Goal: Information Seeking & Learning: Learn about a topic

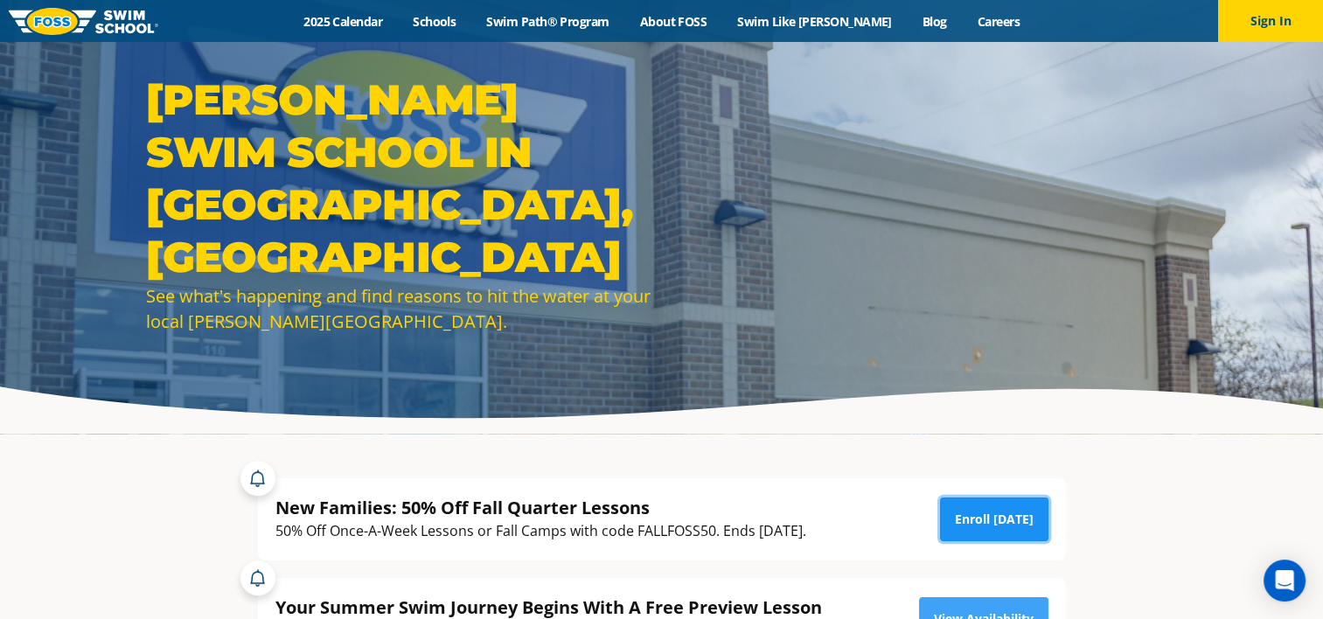
click at [993, 521] on link "Enroll Today" at bounding box center [994, 520] width 108 height 44
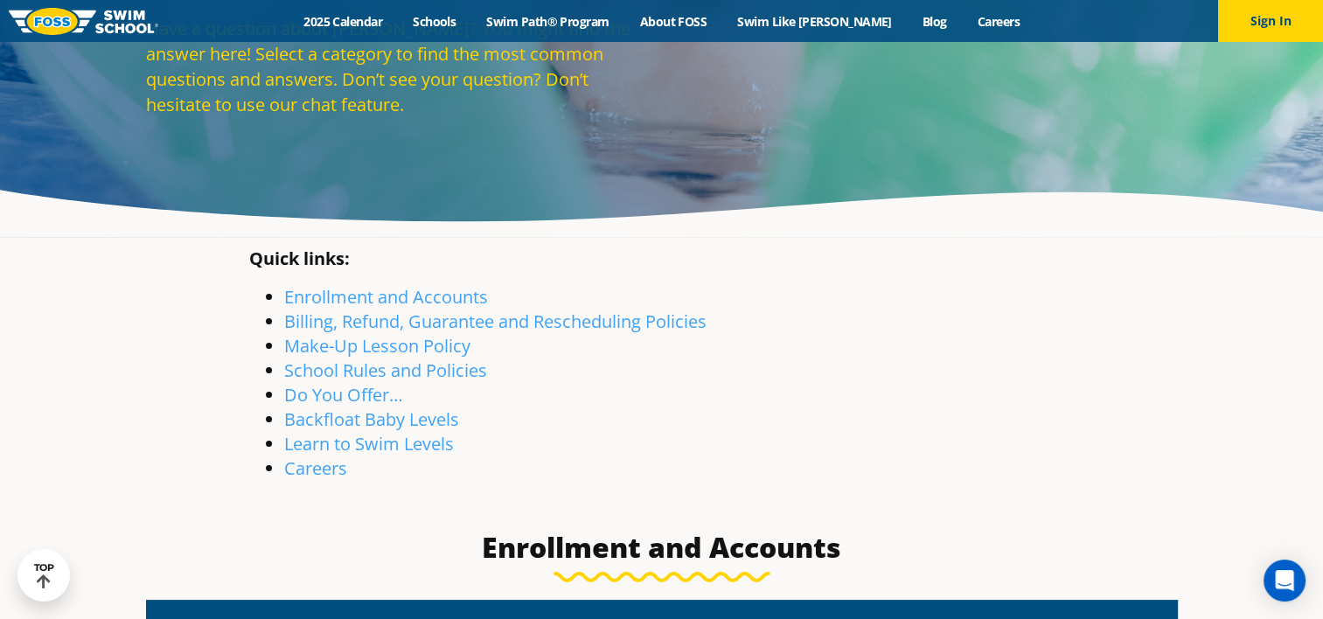
scroll to position [213, 0]
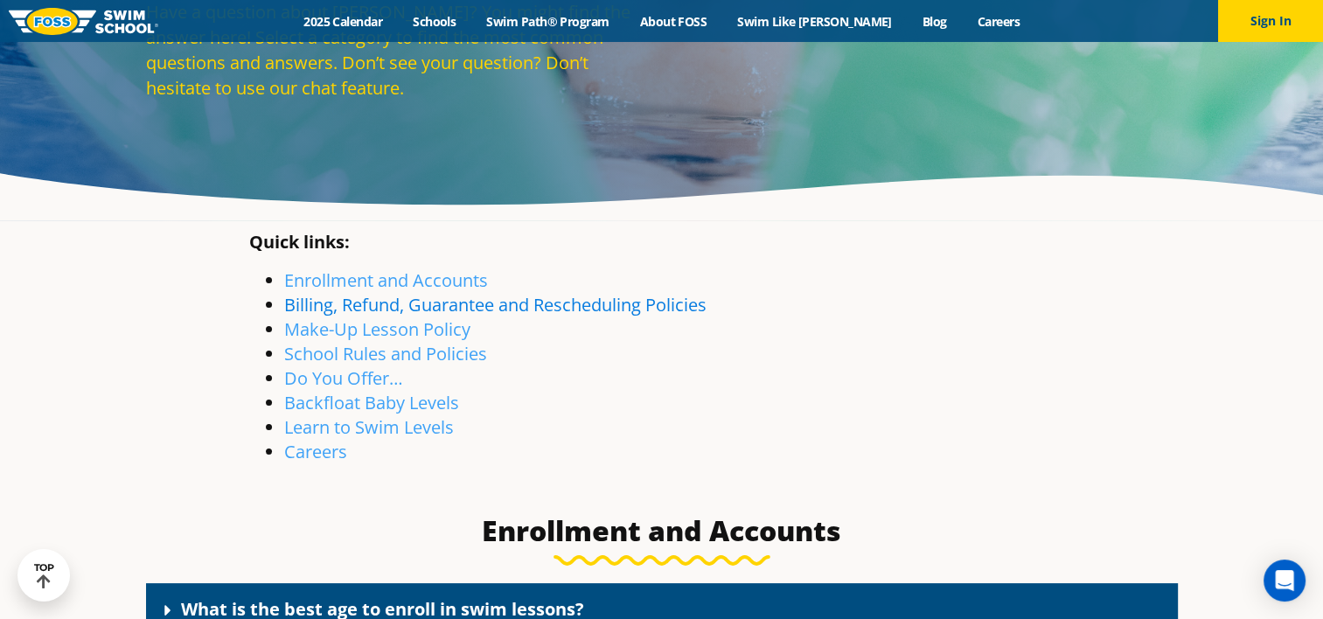
click at [387, 309] on link "Billing, Refund, Guarantee and Rescheduling Policies" at bounding box center [495, 305] width 422 height 24
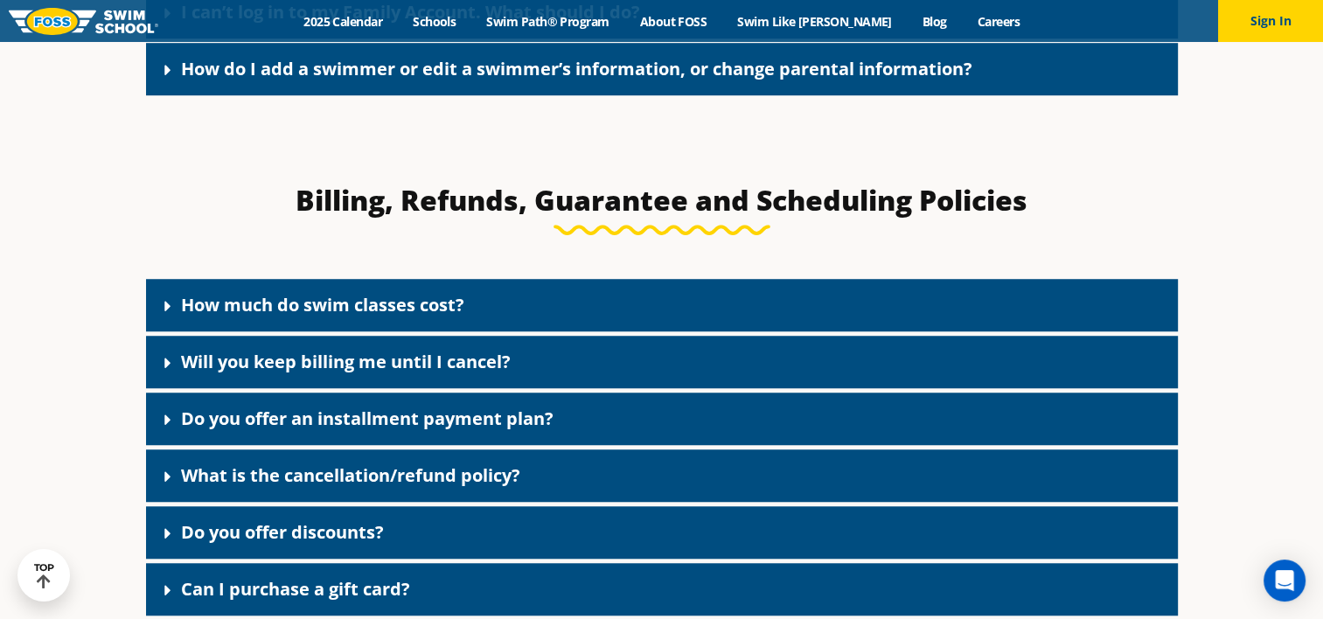
scroll to position [1362, 0]
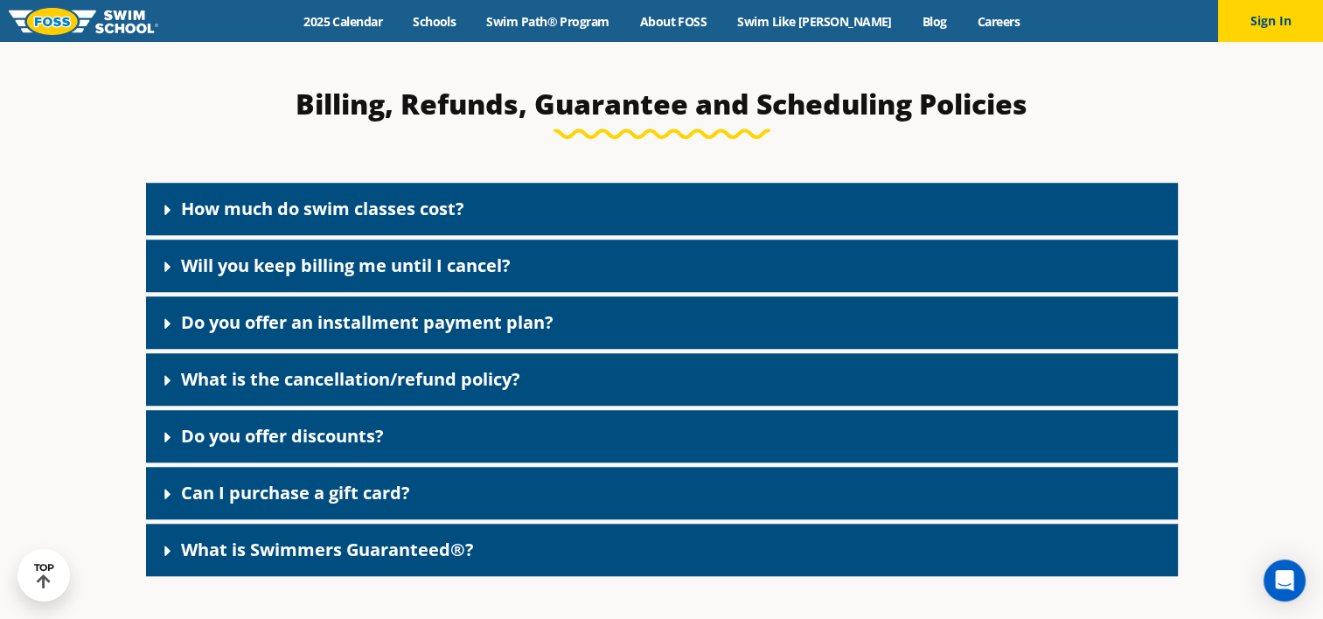
click at [164, 216] on icon at bounding box center [167, 209] width 17 height 17
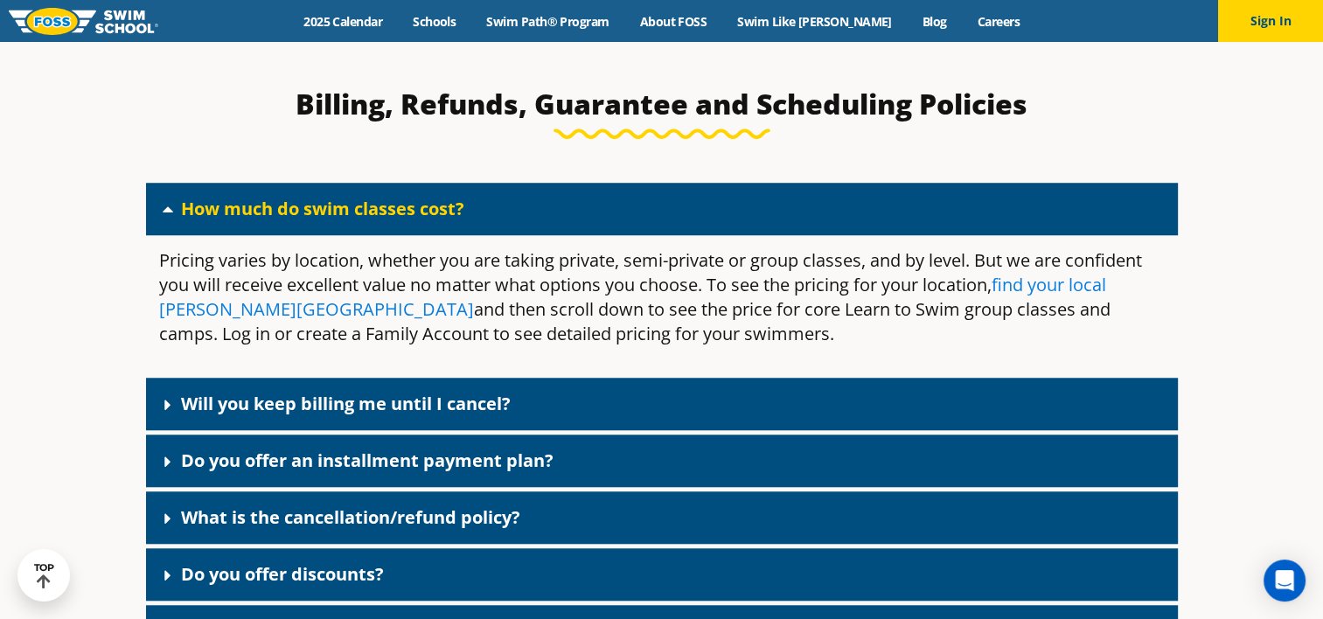
click at [1102, 292] on link "find your local Foss Swim School" at bounding box center [632, 297] width 947 height 48
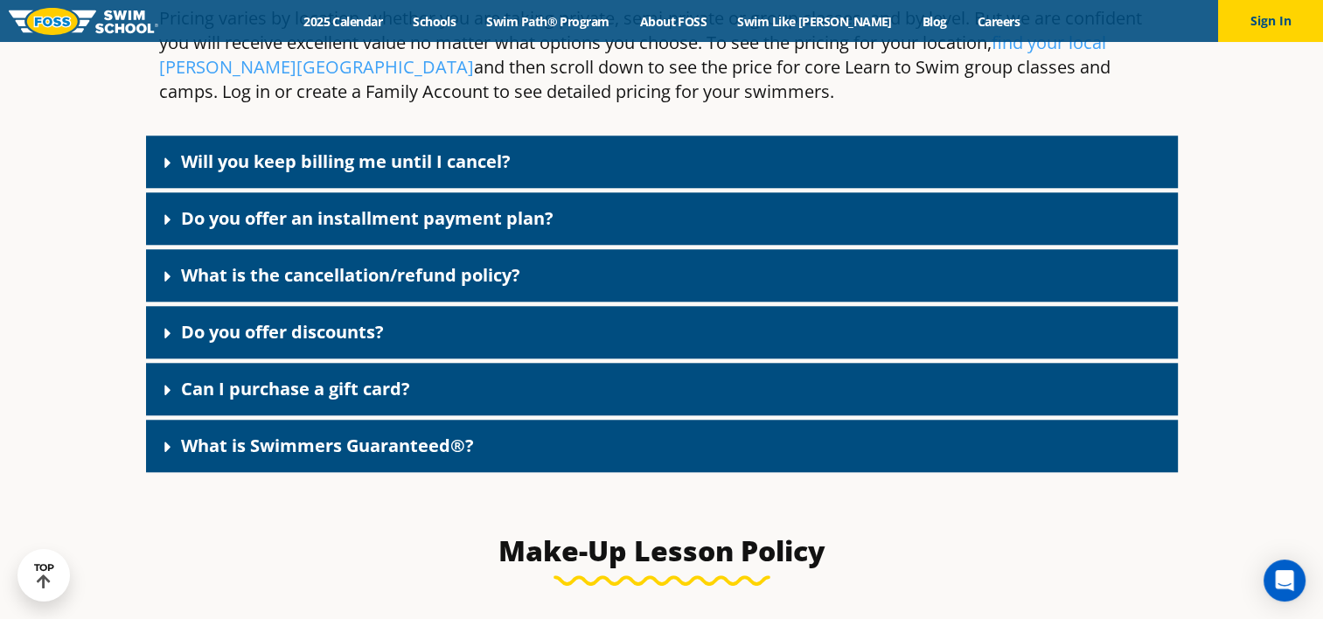
scroll to position [1588, 0]
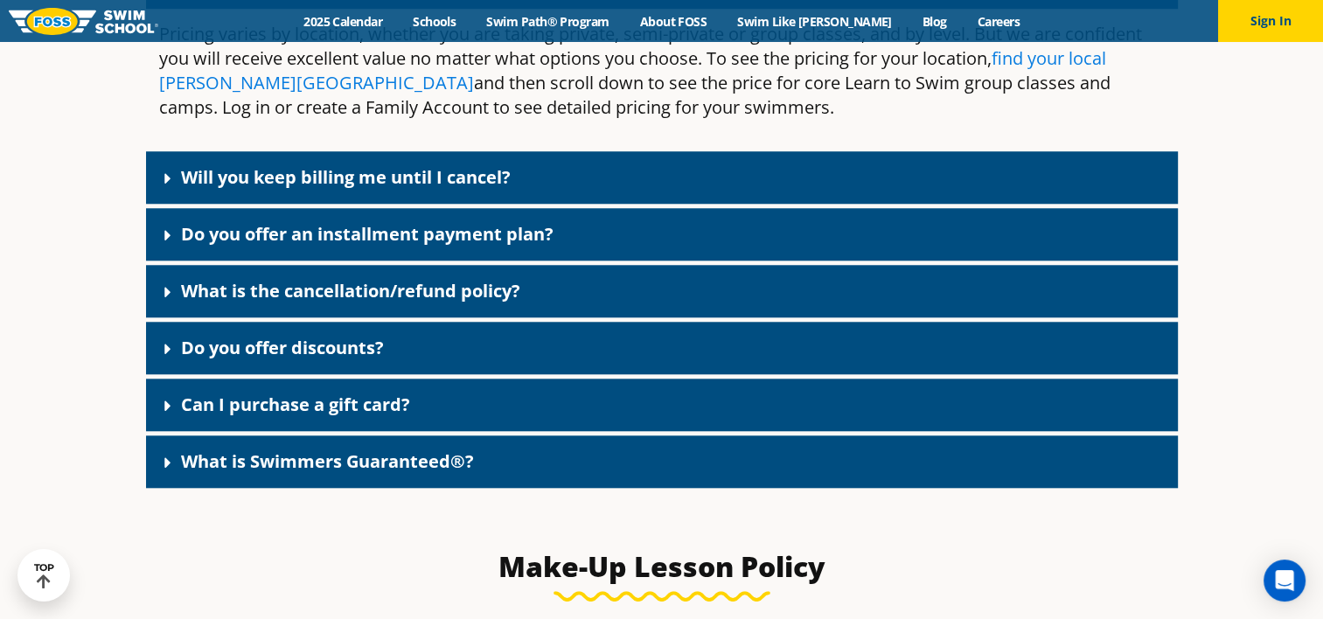
click at [1025, 59] on link "find your local Foss Swim School" at bounding box center [632, 70] width 947 height 48
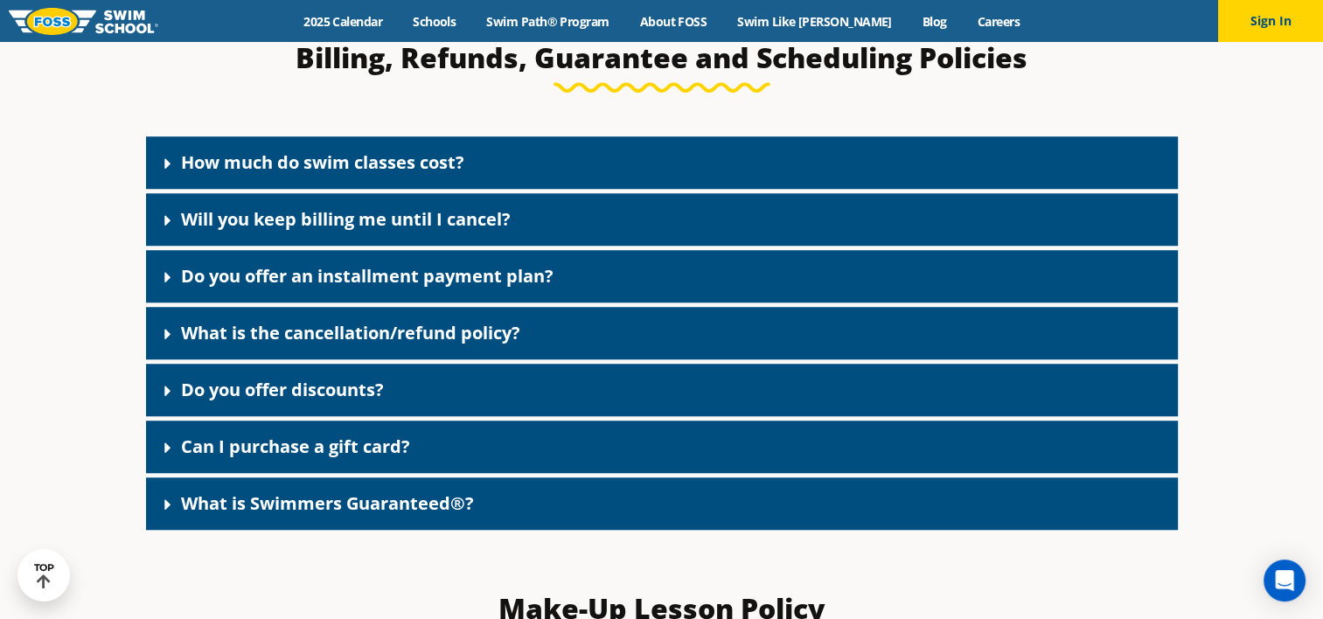
click at [170, 164] on icon at bounding box center [167, 163] width 17 height 17
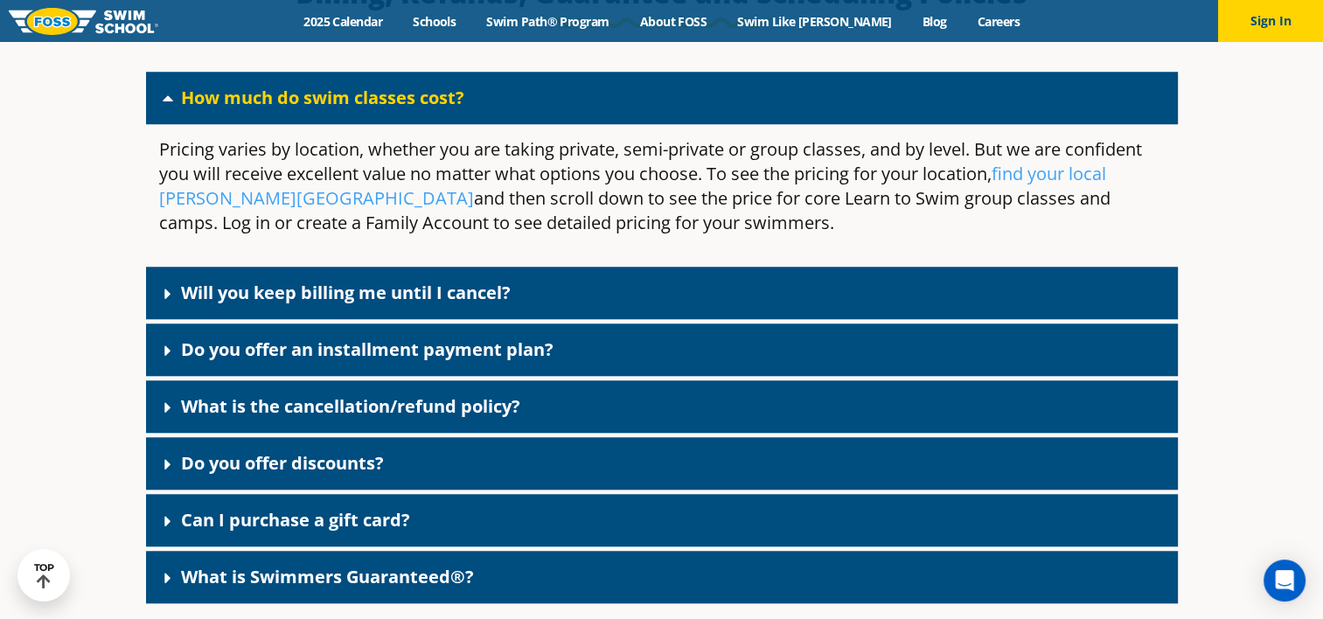
scroll to position [1602, 0]
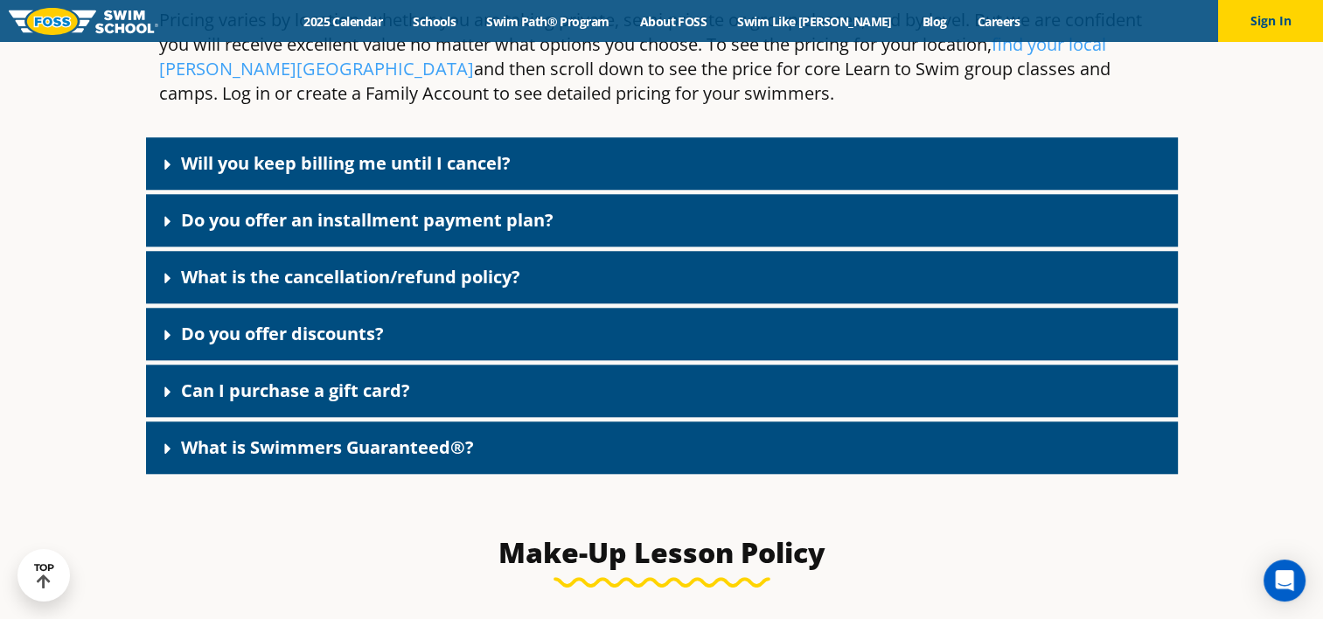
click at [163, 169] on icon at bounding box center [167, 164] width 17 height 17
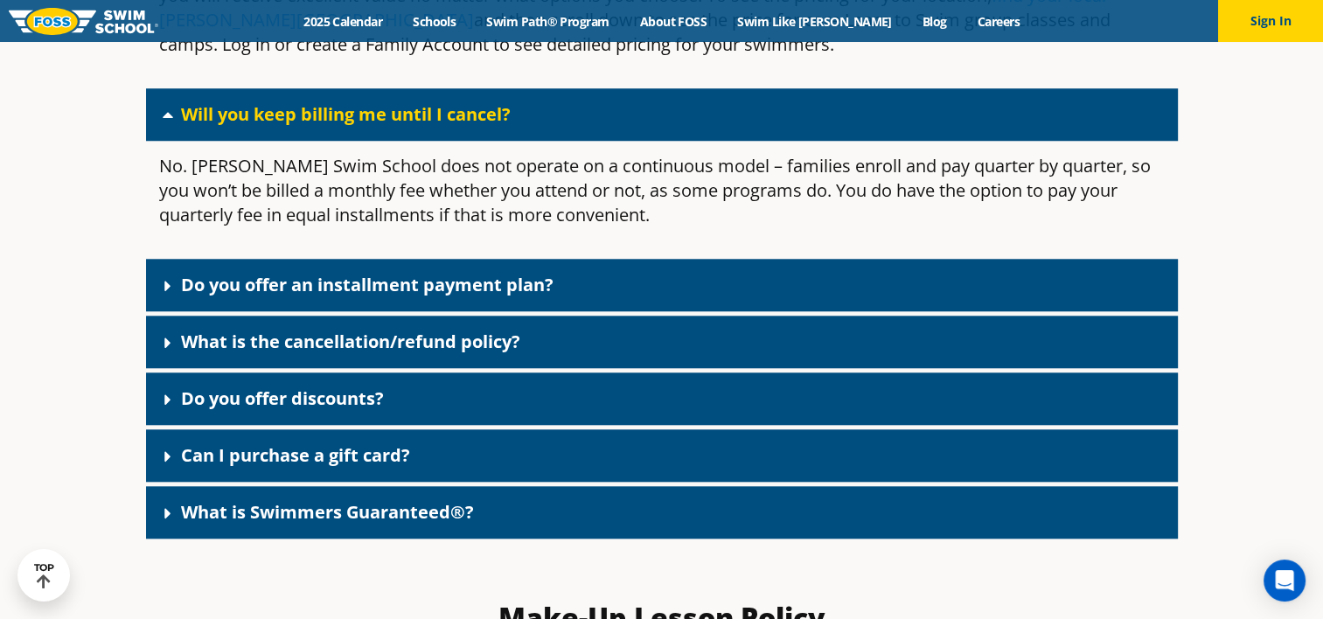
scroll to position [1659, 0]
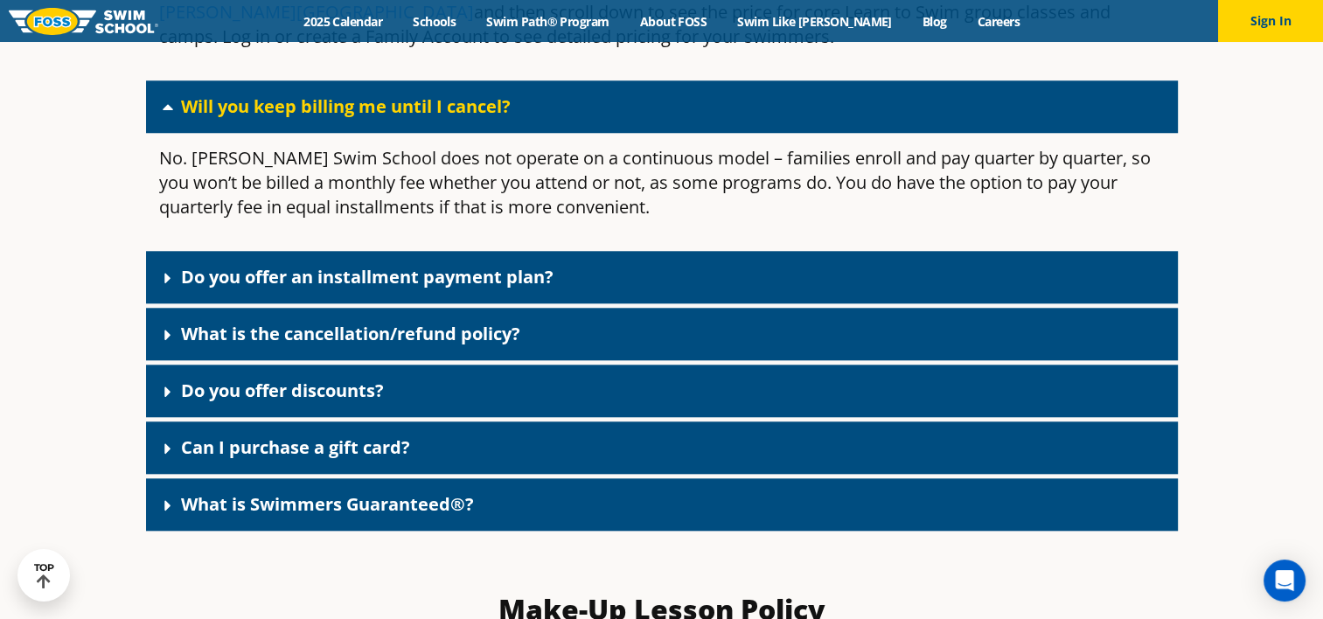
click at [171, 280] on icon at bounding box center [167, 277] width 17 height 17
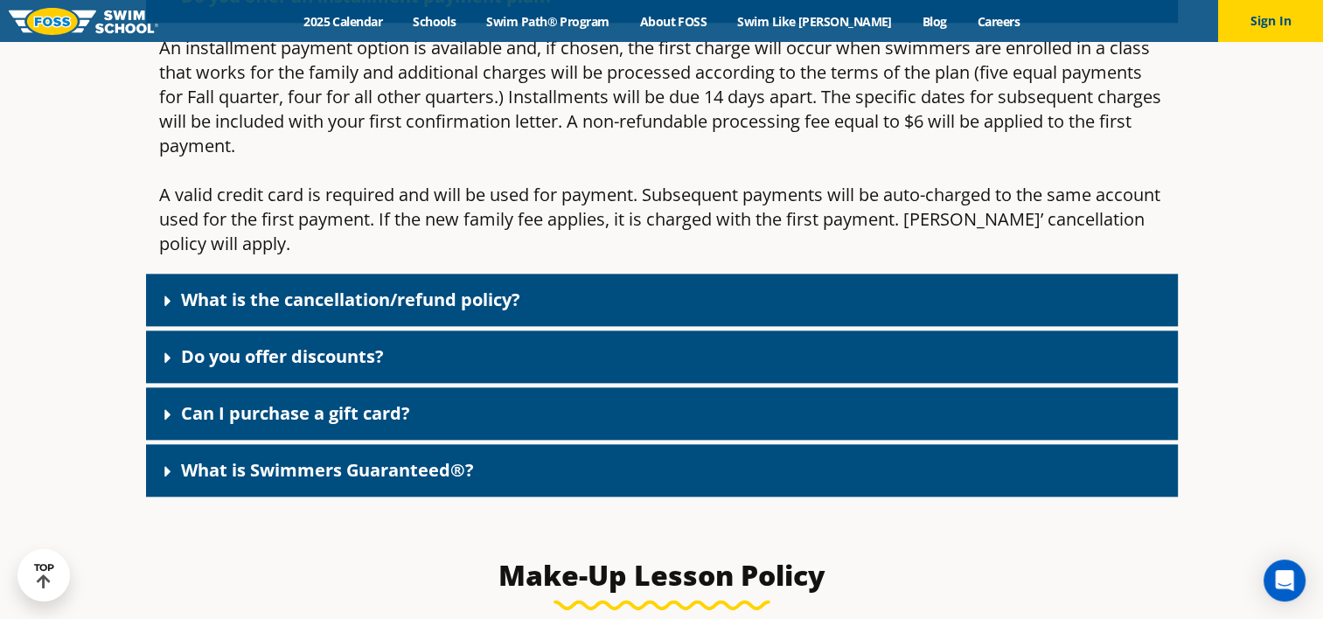
scroll to position [1966, 0]
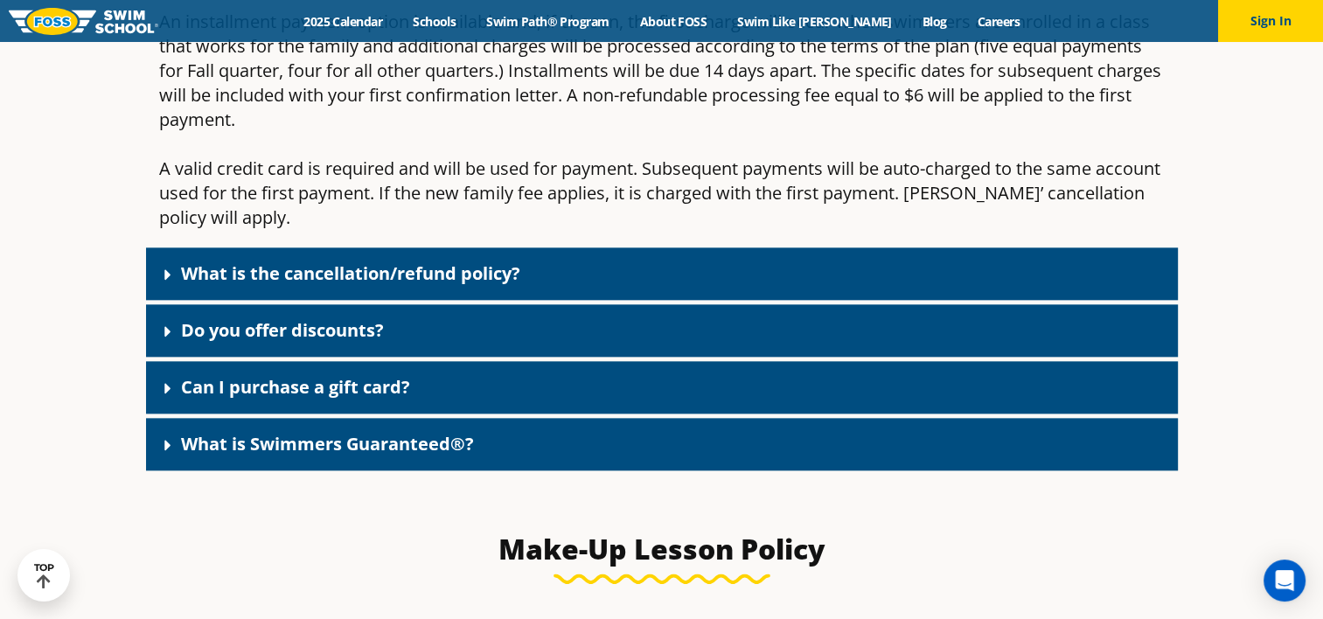
click at [166, 276] on icon at bounding box center [167, 274] width 6 height 10
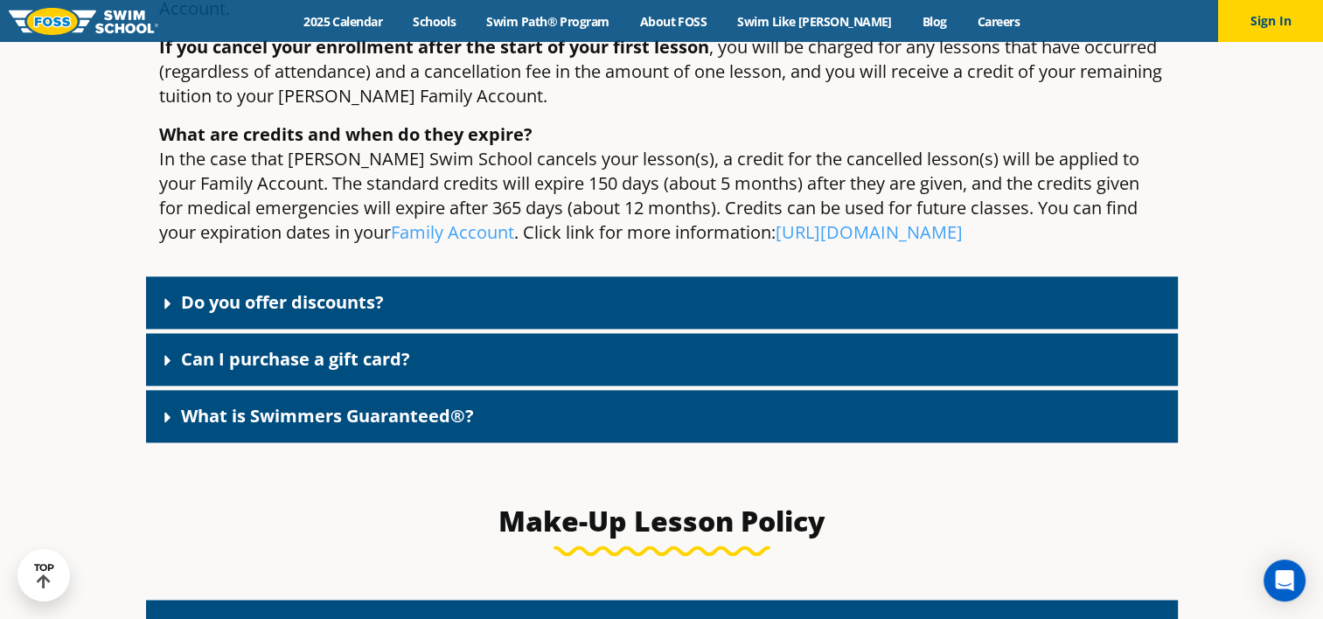
scroll to position [2491, 0]
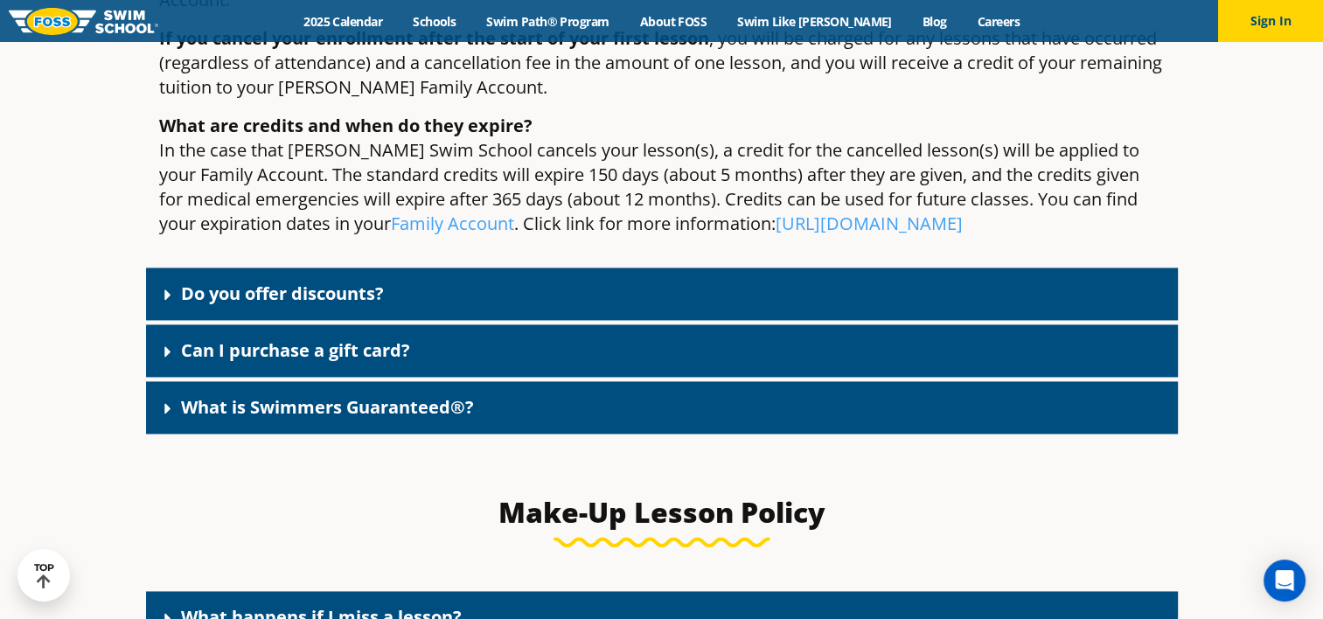
click at [161, 400] on icon at bounding box center [167, 408] width 17 height 17
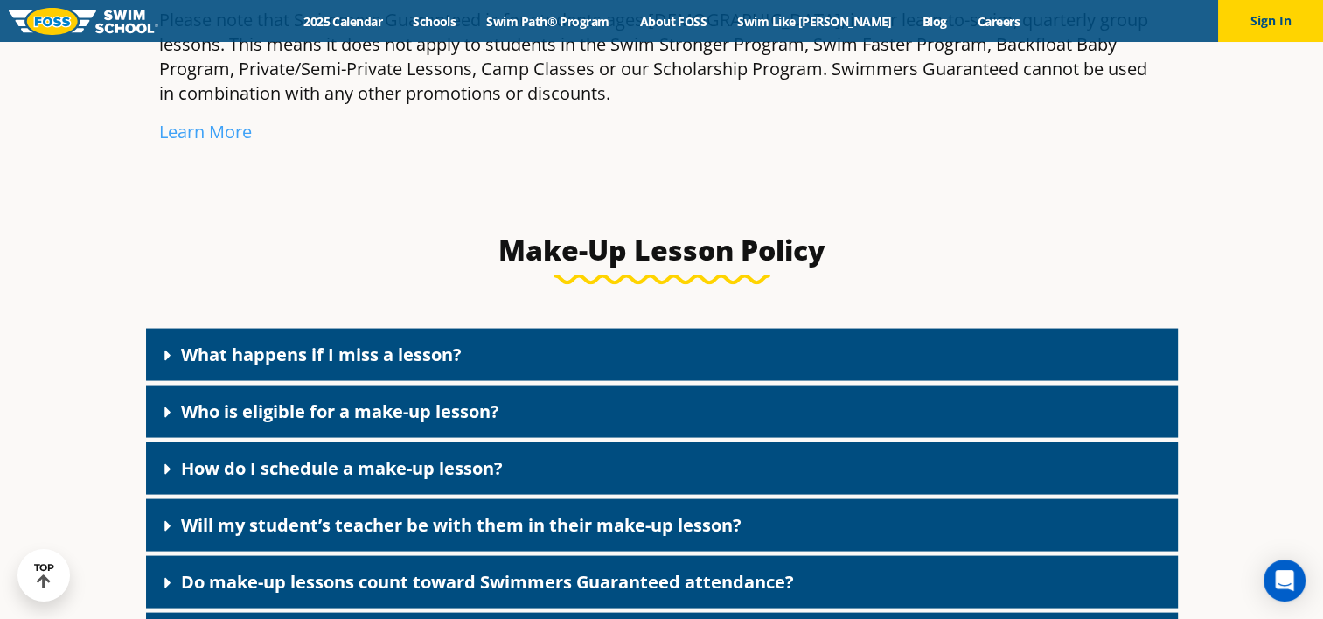
scroll to position [3465, 0]
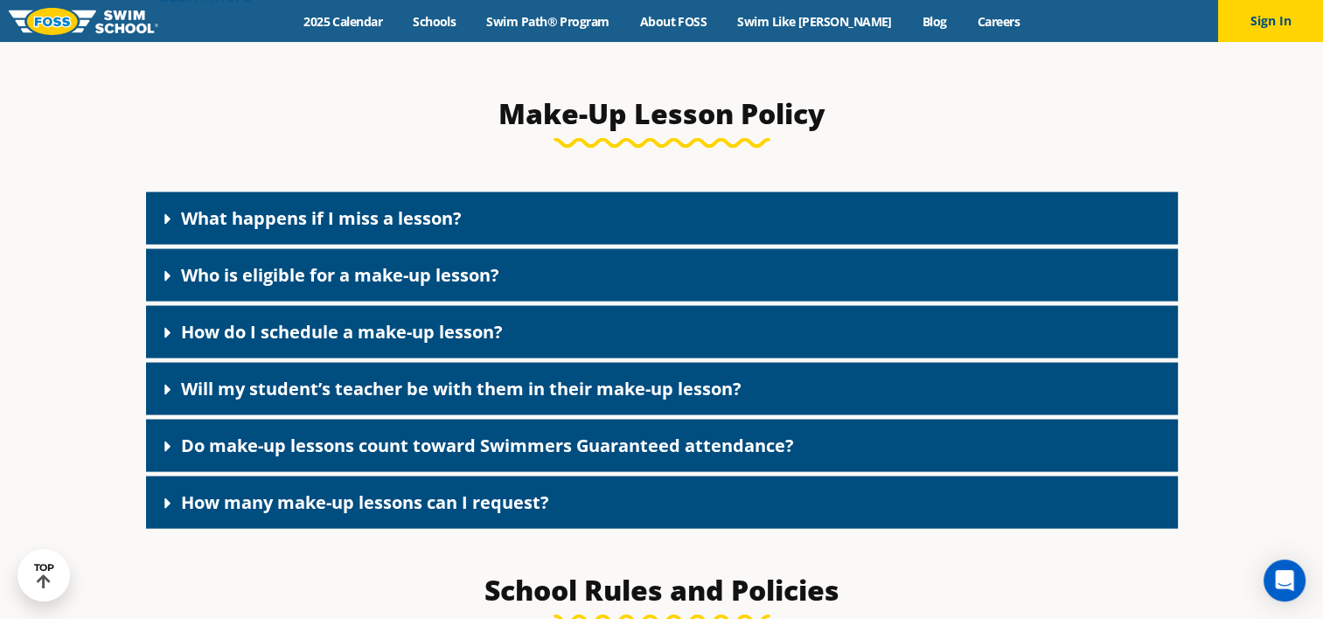
click at [164, 268] on icon at bounding box center [167, 276] width 17 height 17
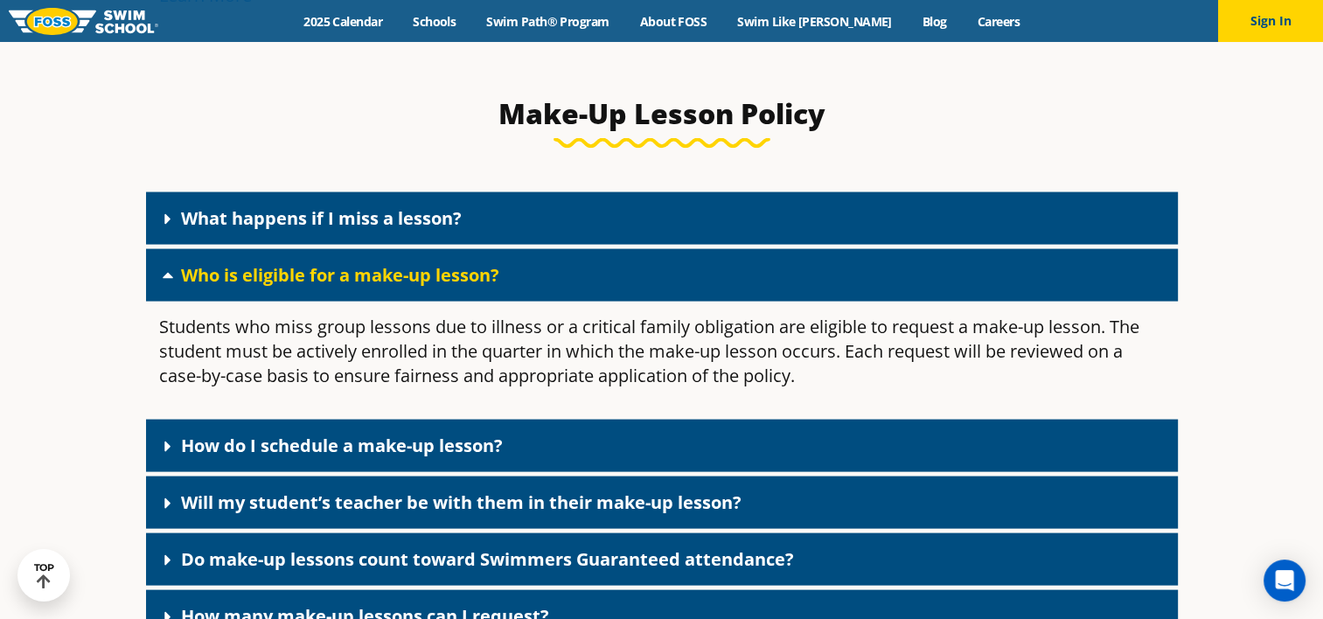
click at [164, 192] on div "What happens if I miss a lesson?" at bounding box center [662, 218] width 1032 height 52
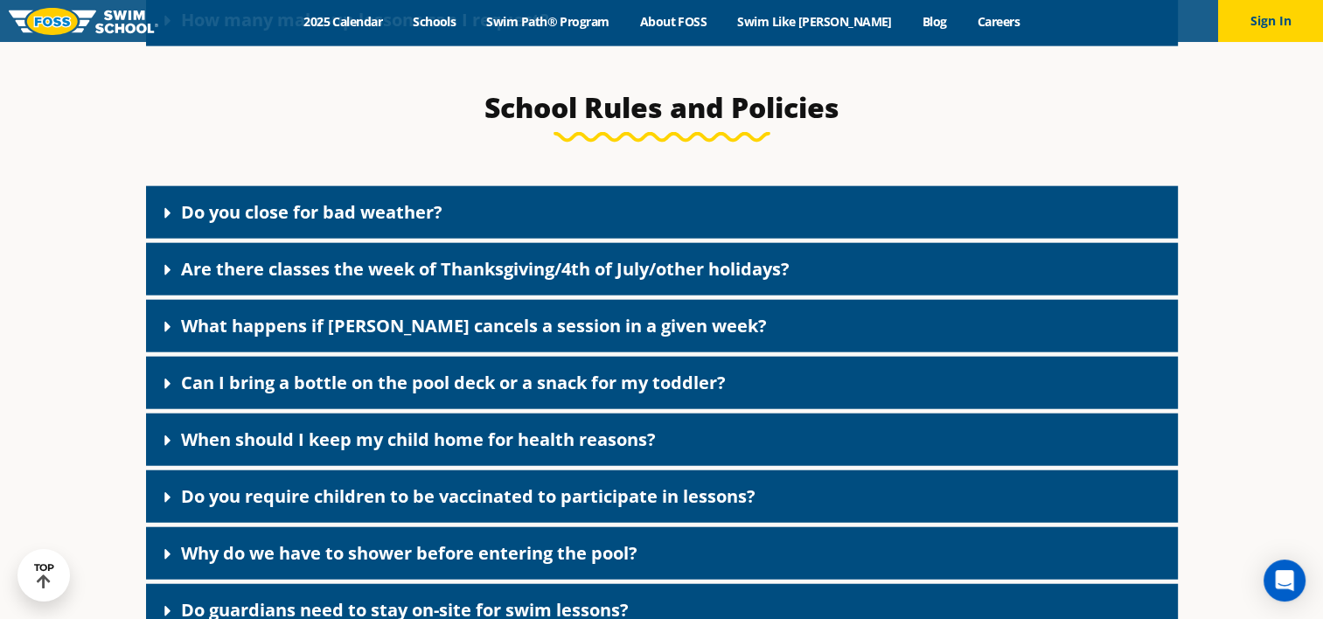
scroll to position [4186, 0]
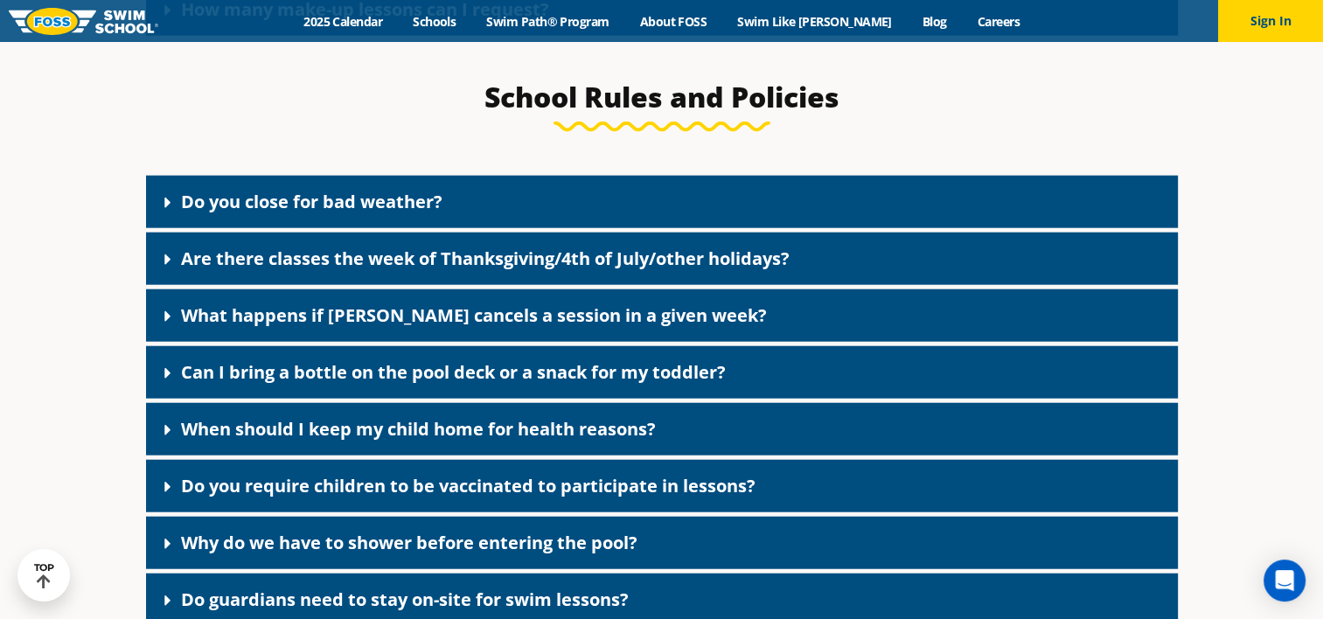
click at [164, 194] on icon at bounding box center [167, 202] width 17 height 17
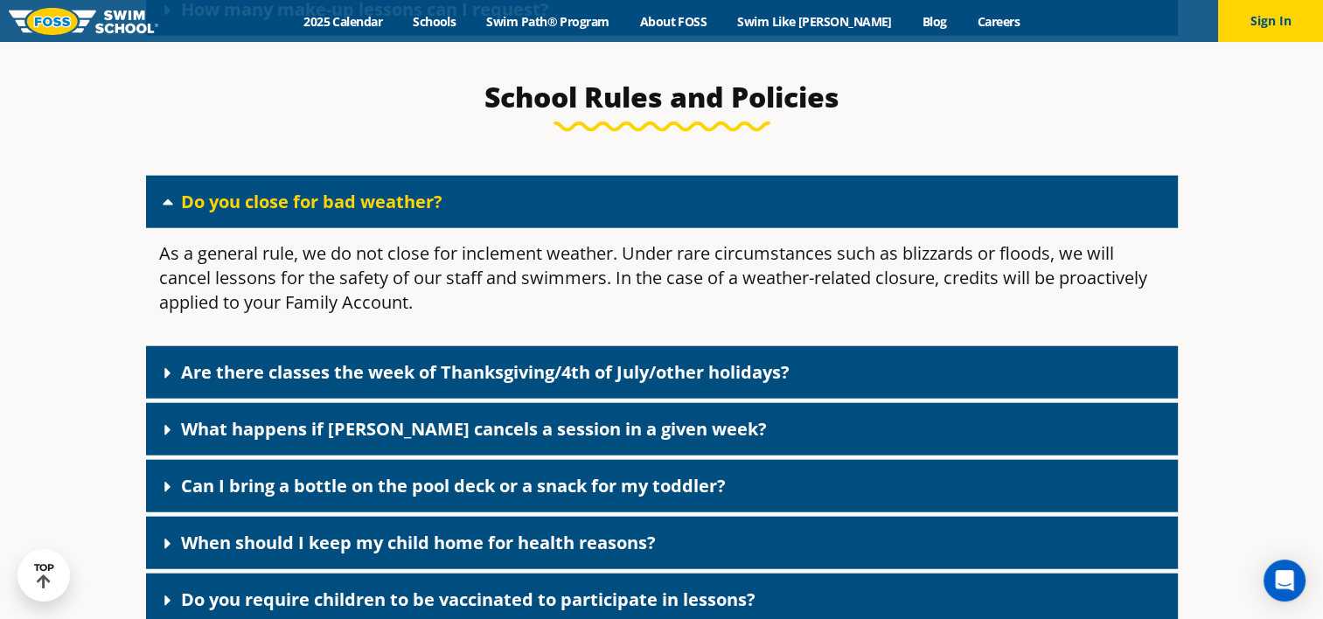
click at [164, 365] on icon at bounding box center [167, 373] width 17 height 17
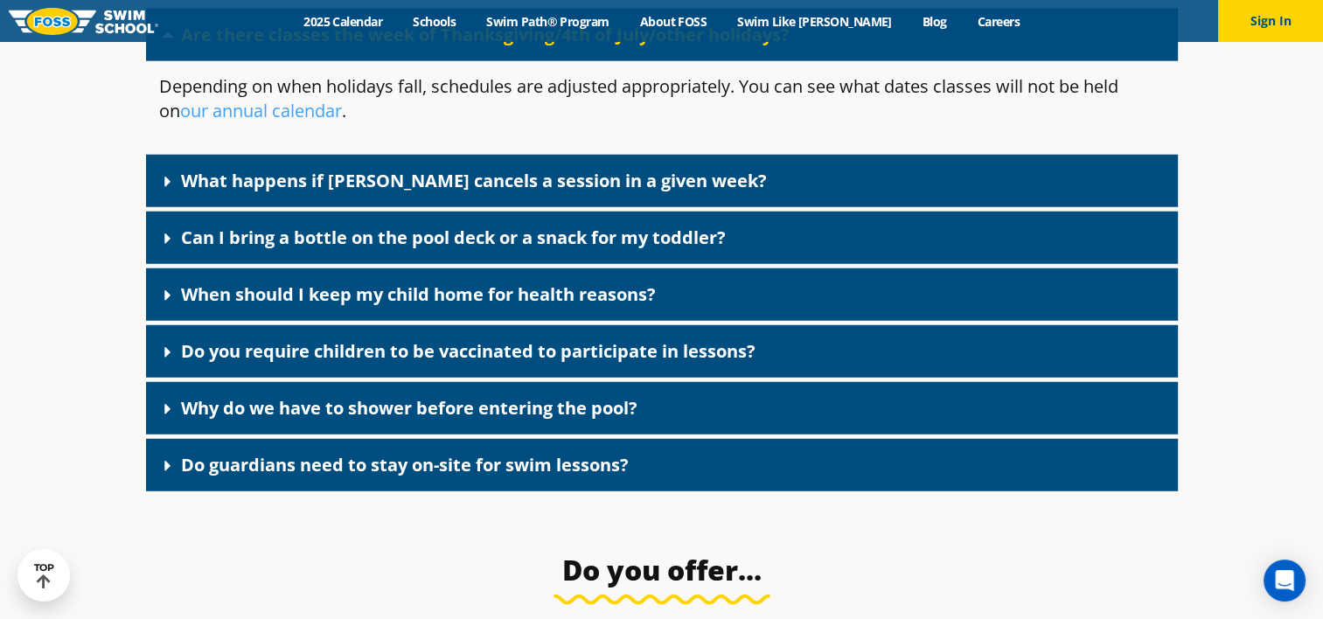
scroll to position [4544, 0]
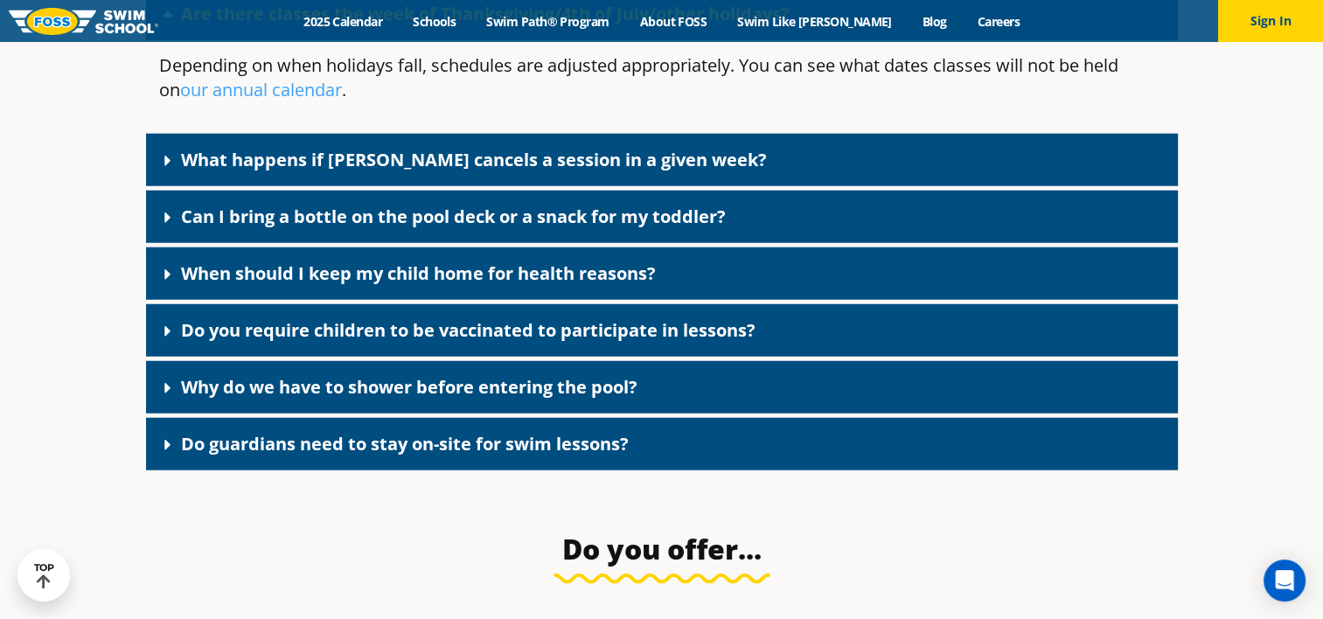
click at [162, 380] on icon at bounding box center [167, 388] width 17 height 17
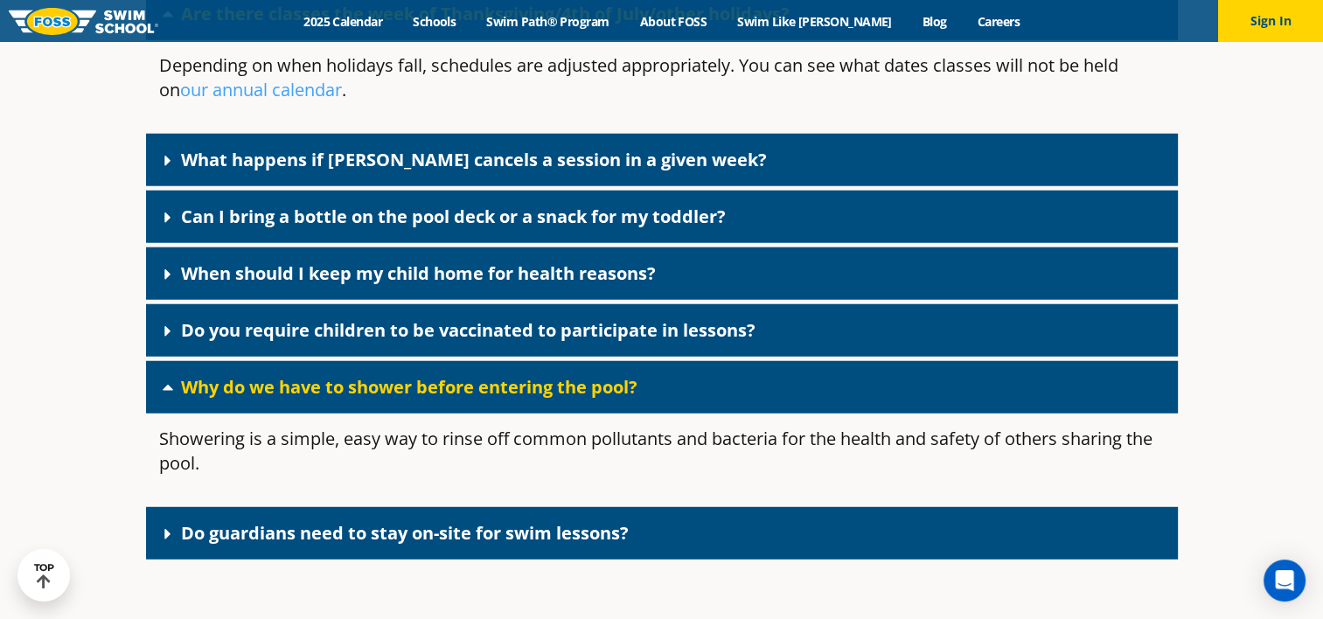
click at [166, 529] on icon at bounding box center [167, 534] width 6 height 10
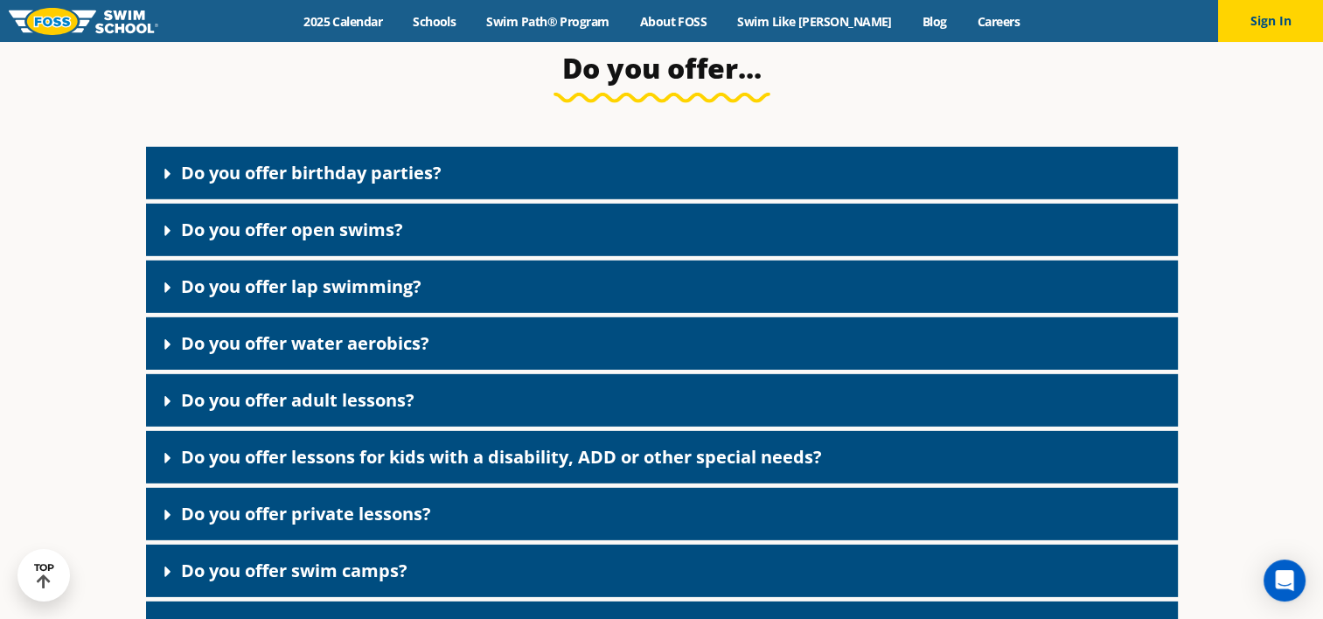
scroll to position [5234, 0]
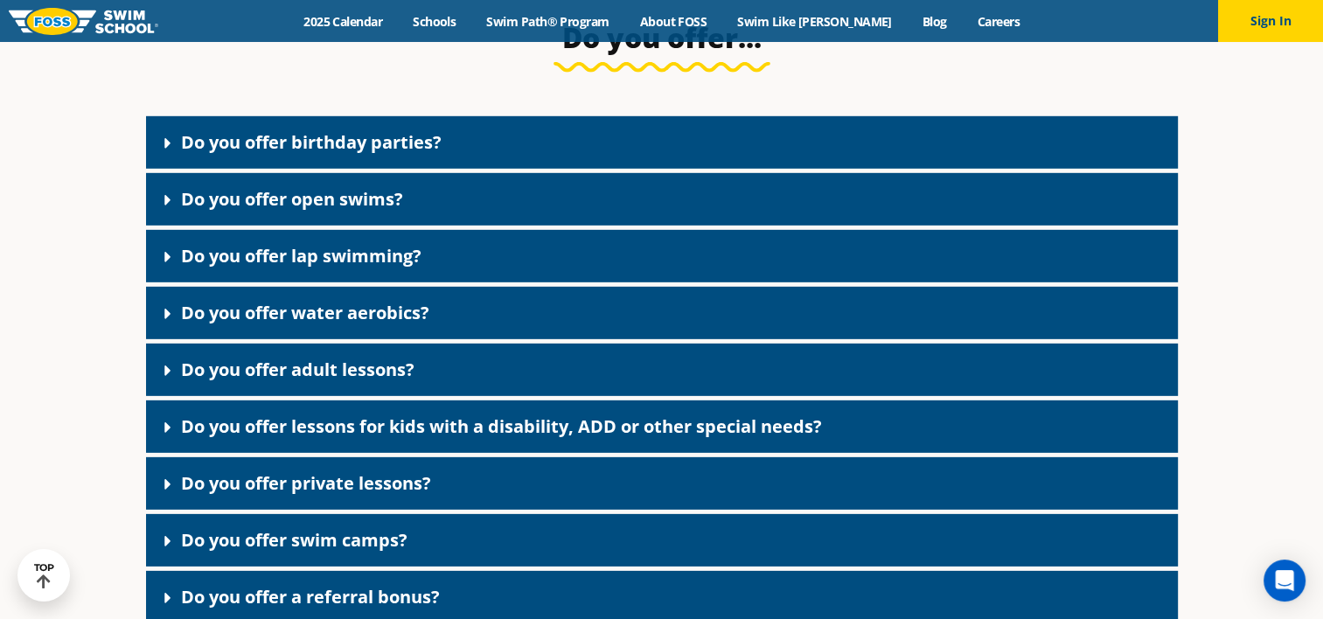
click at [159, 135] on icon at bounding box center [167, 143] width 17 height 17
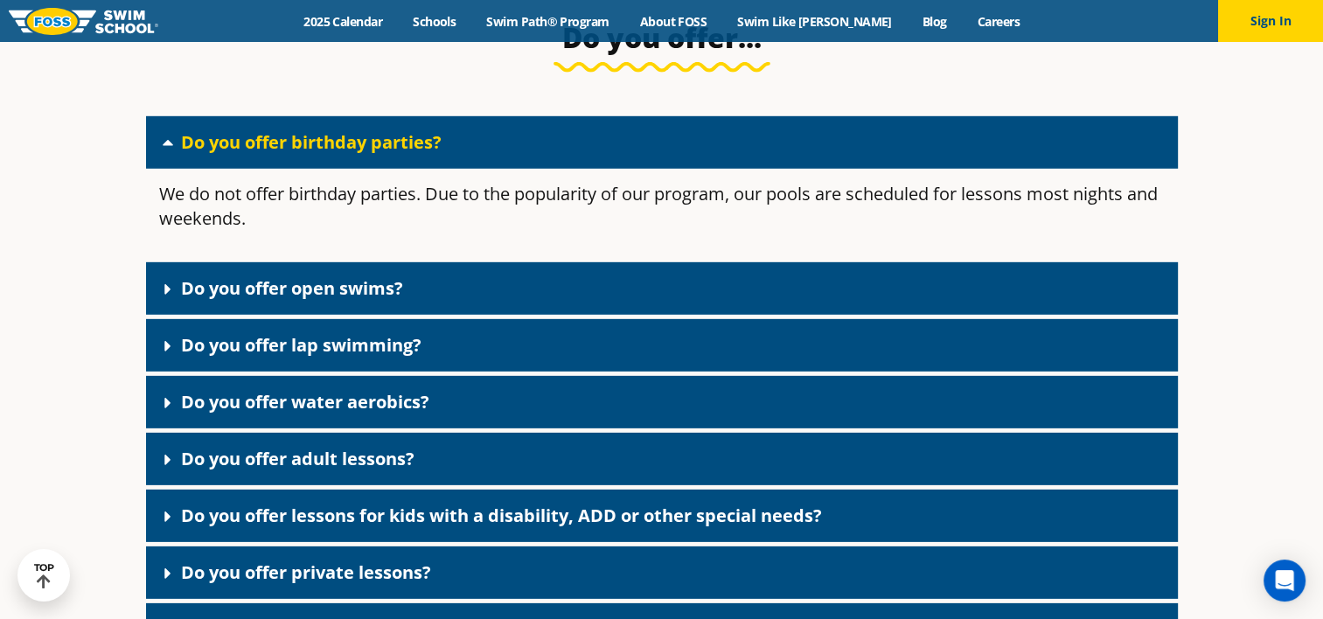
click at [159, 134] on icon at bounding box center [167, 142] width 17 height 17
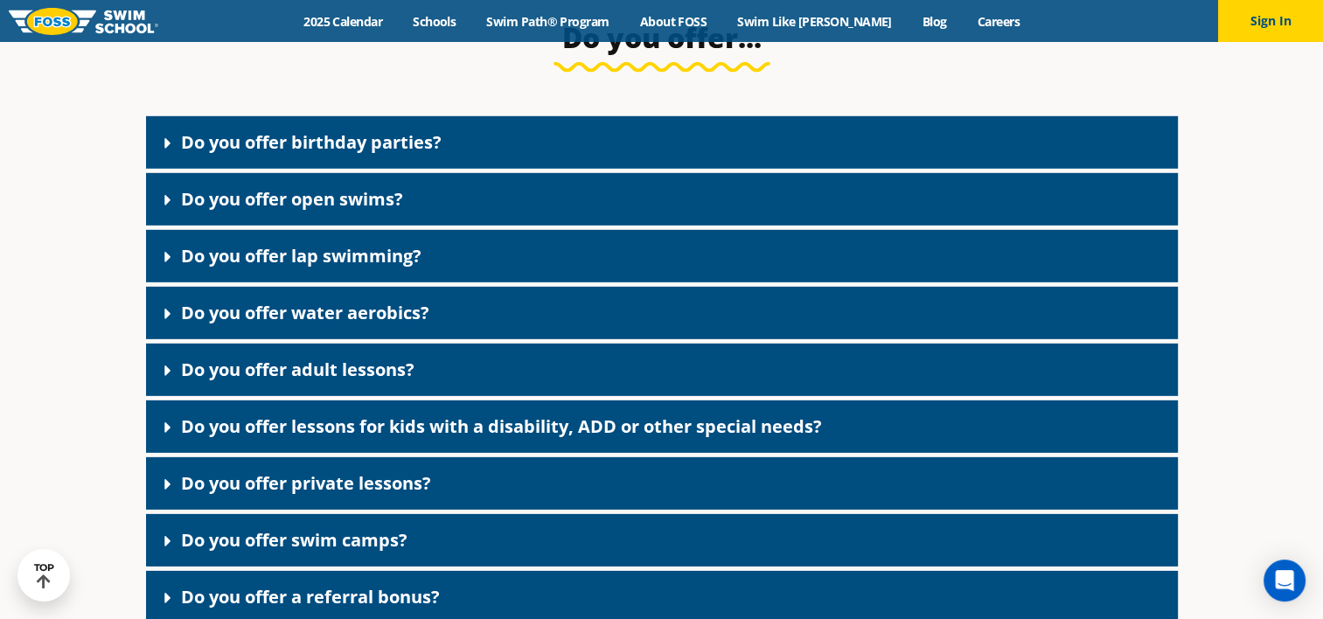
click at [164, 195] on icon at bounding box center [167, 200] width 6 height 10
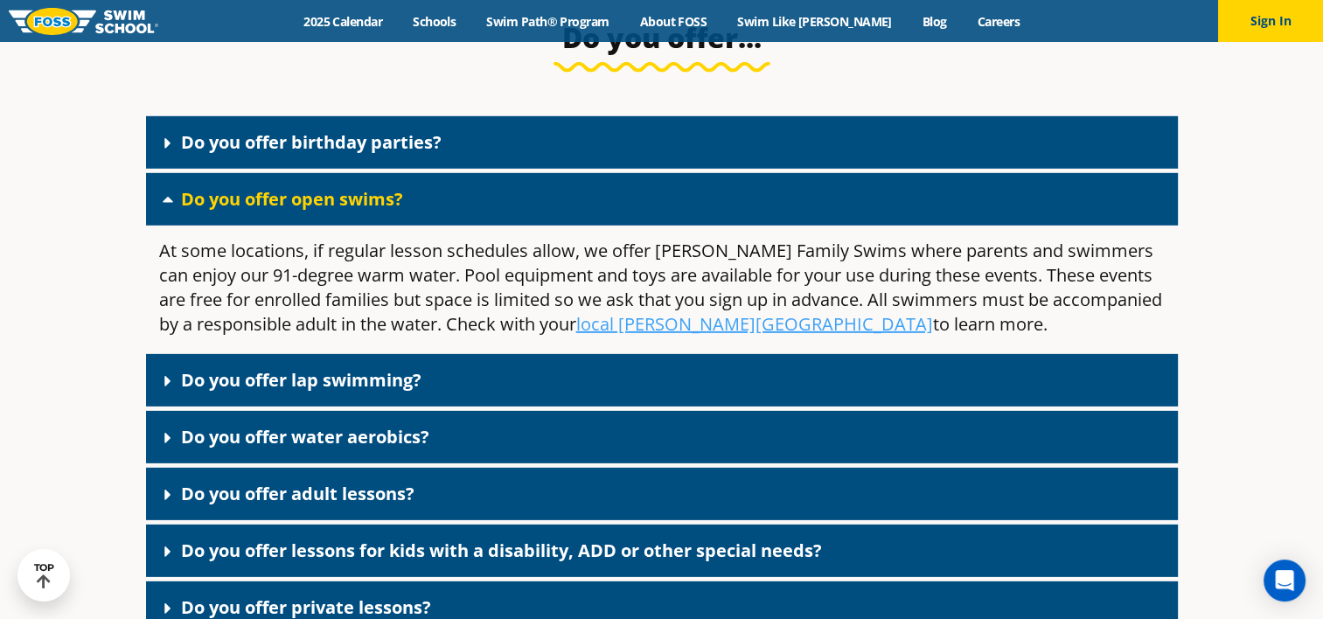
click at [164, 197] on icon at bounding box center [168, 200] width 10 height 6
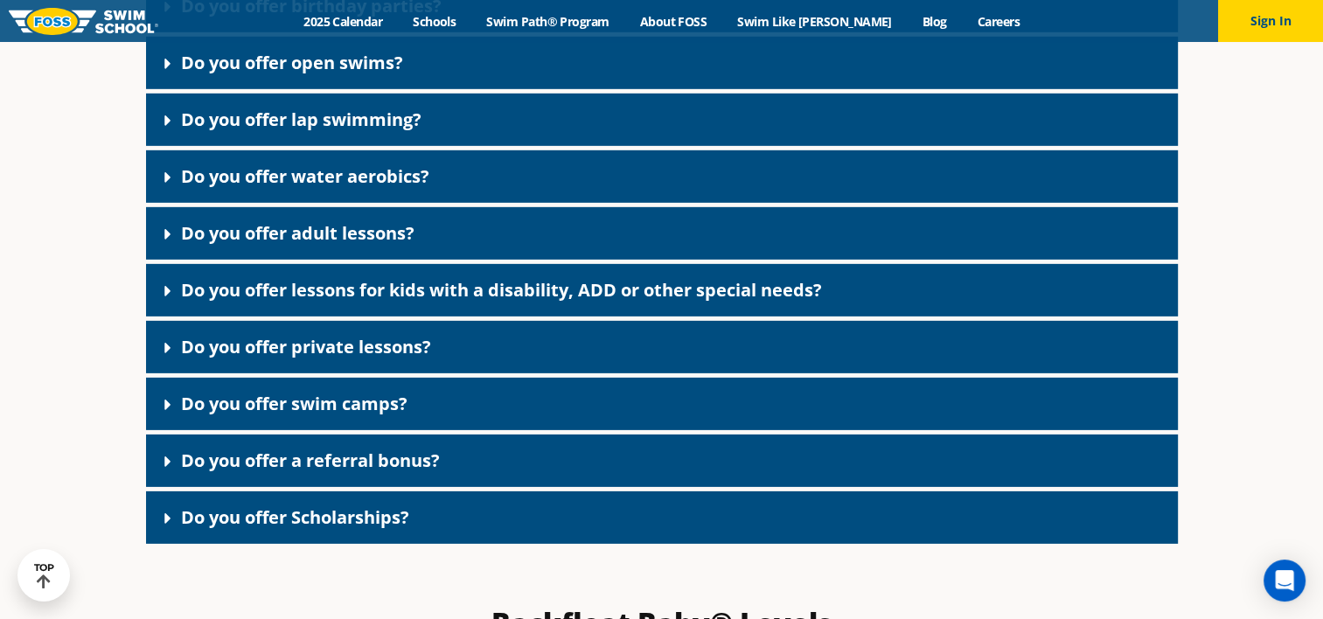
scroll to position [5381, 0]
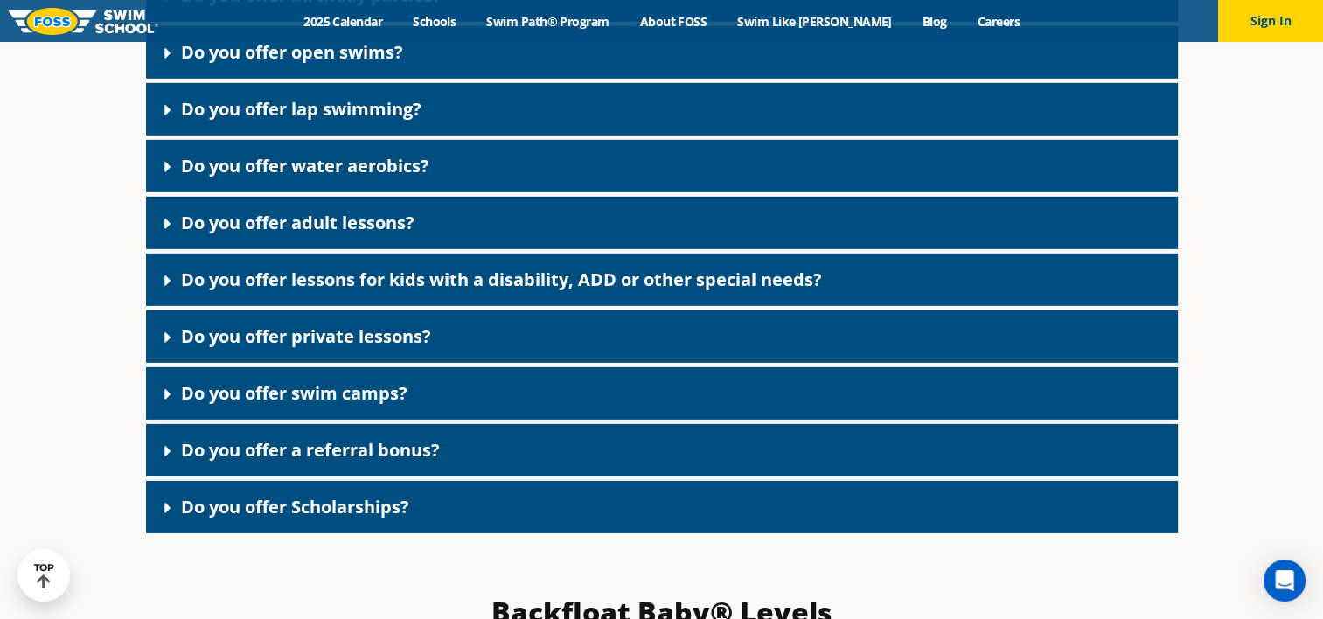
click at [167, 389] on icon at bounding box center [167, 394] width 6 height 10
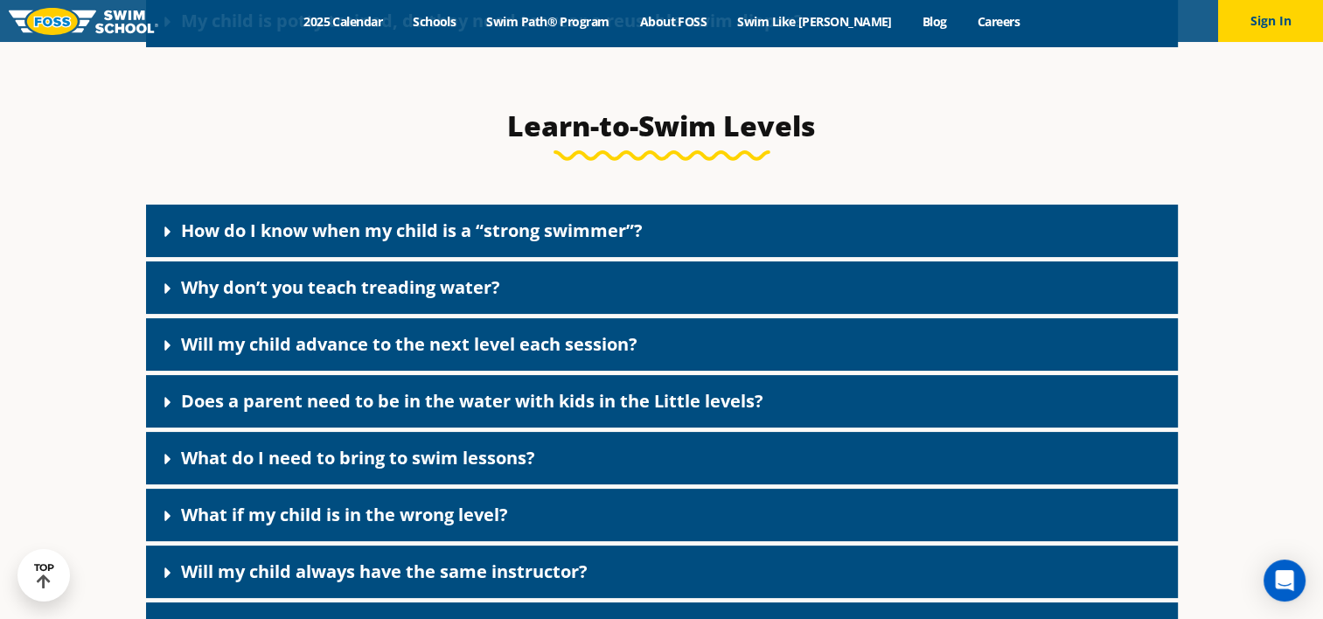
scroll to position [6797, 0]
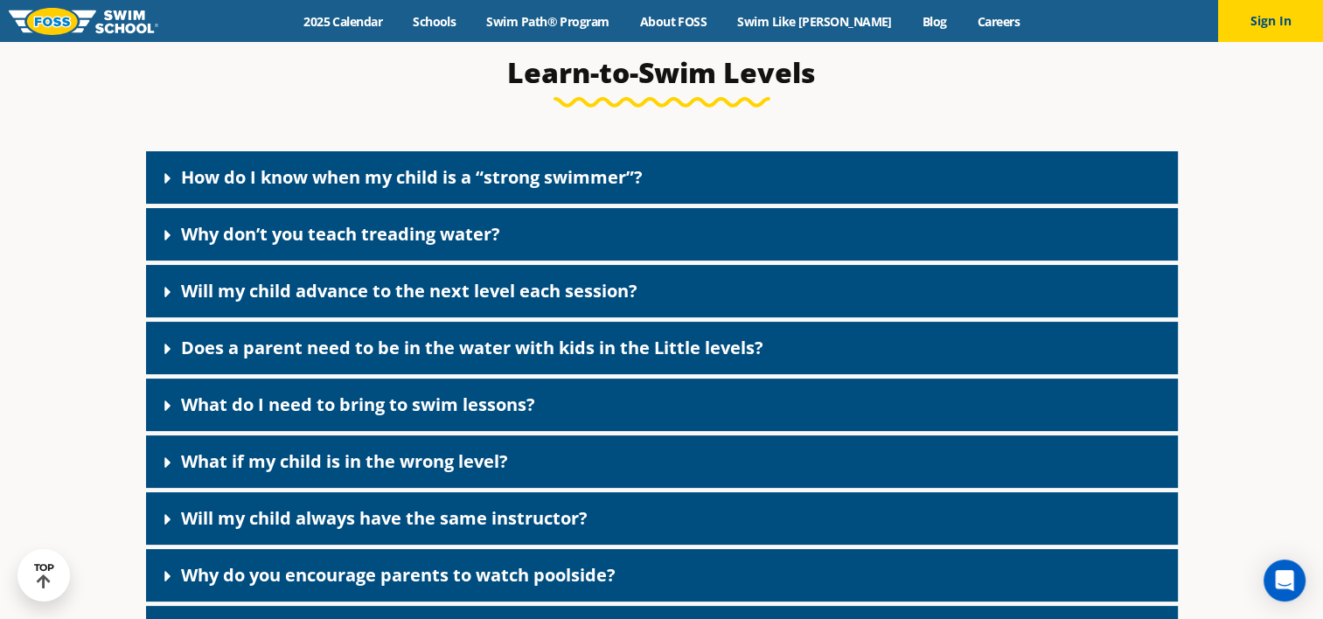
click at [173, 170] on icon at bounding box center [167, 178] width 17 height 17
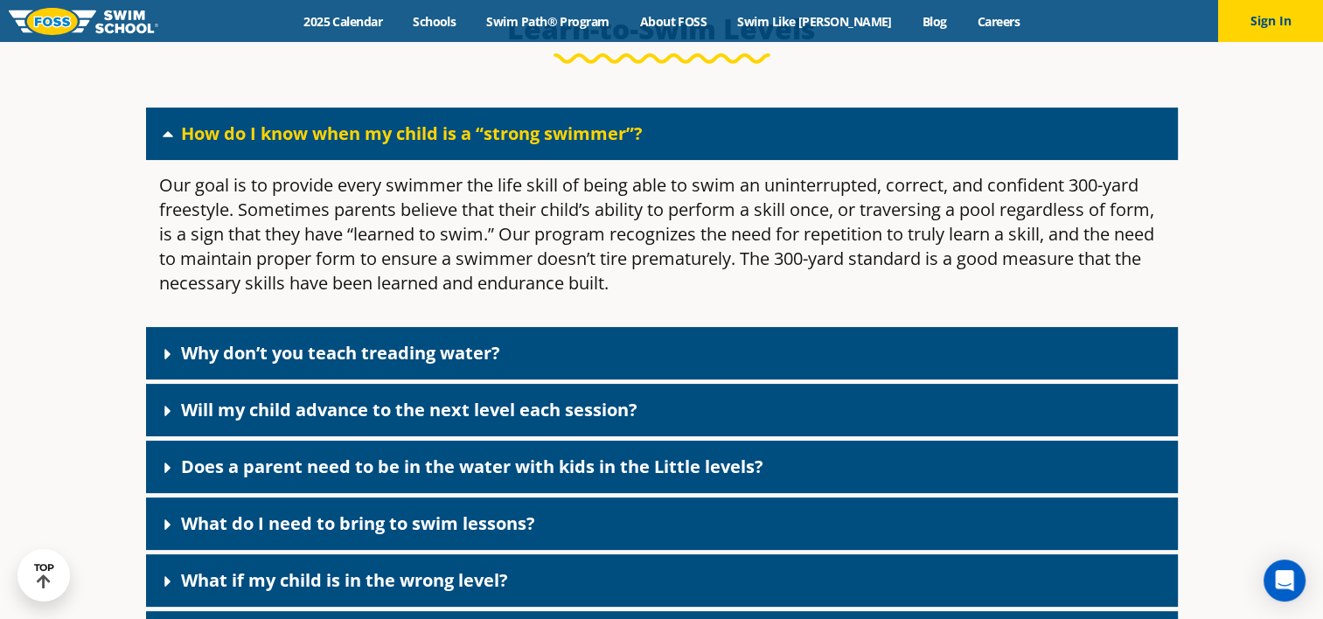
scroll to position [6863, 0]
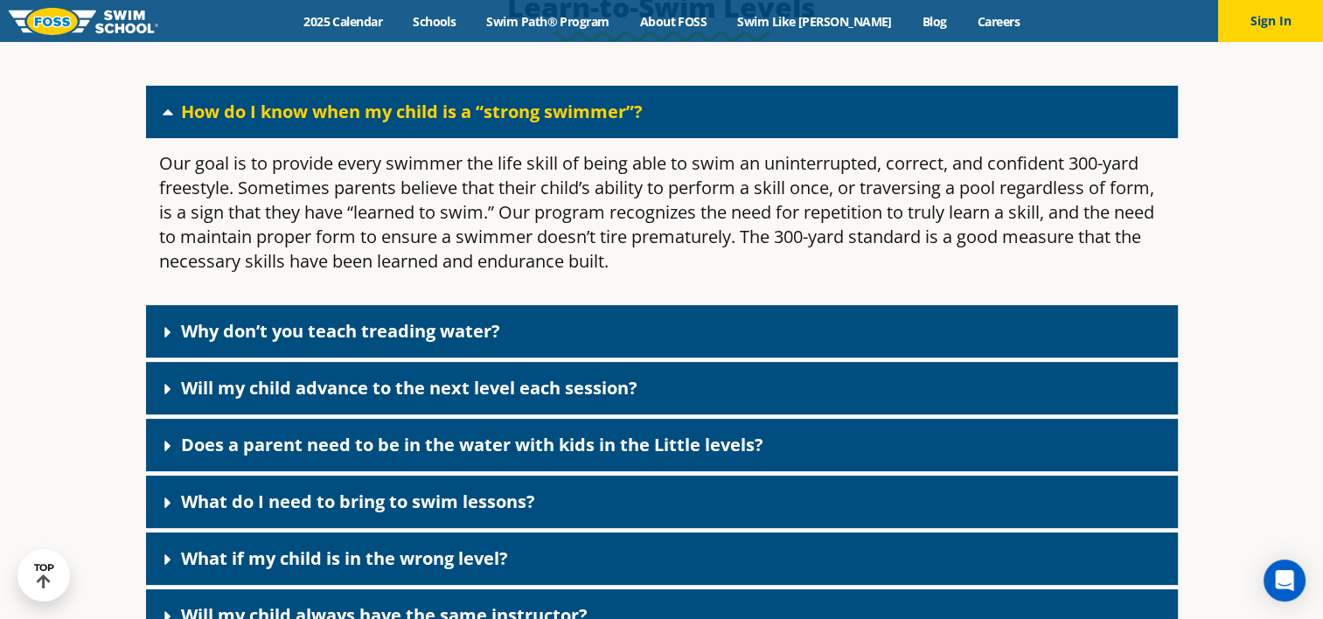
click at [166, 327] on icon at bounding box center [167, 332] width 6 height 10
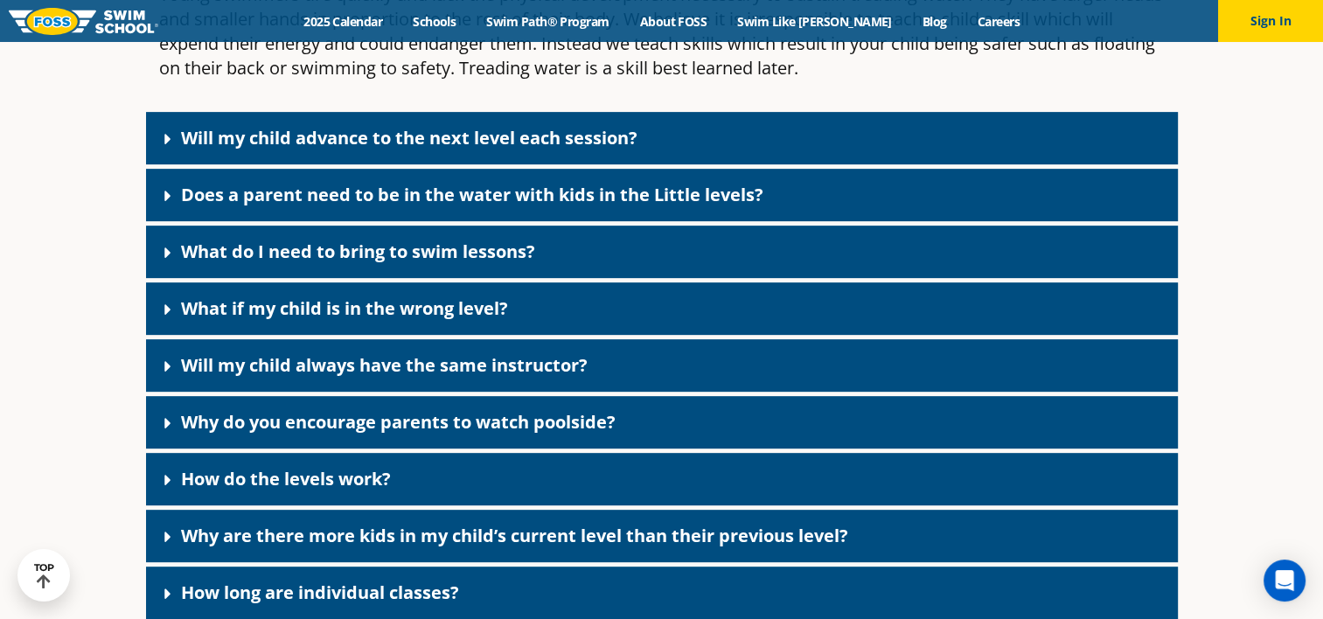
scroll to position [7295, 0]
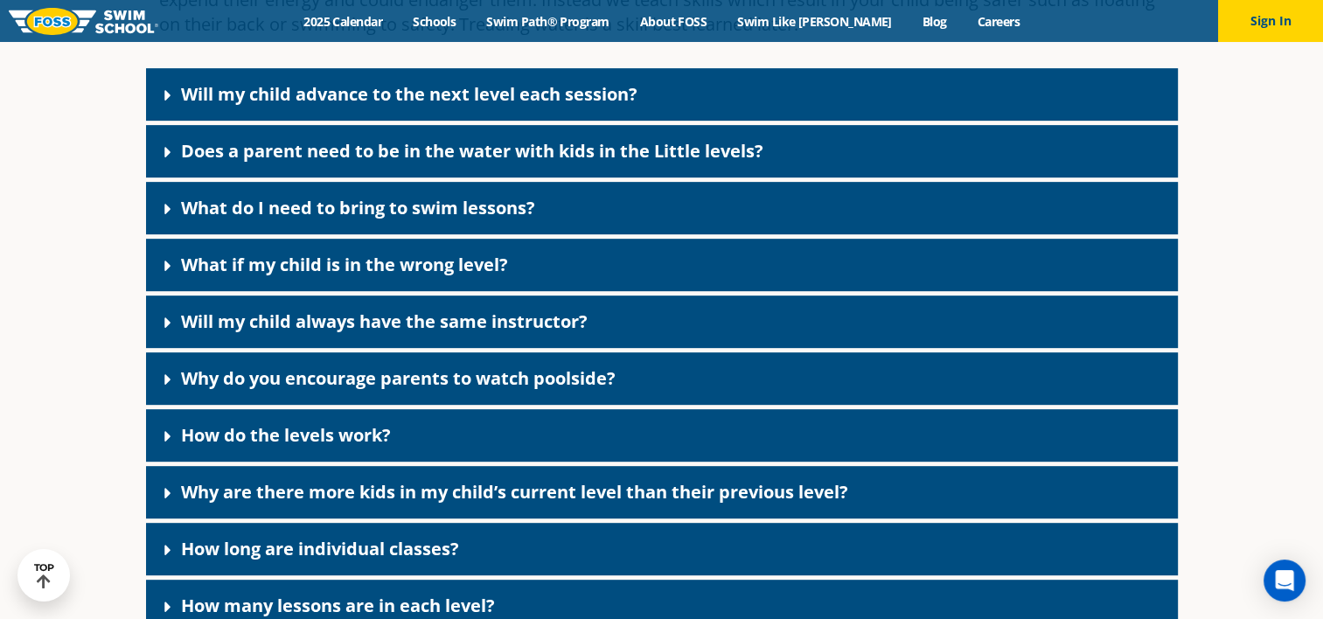
click at [159, 200] on icon at bounding box center [167, 208] width 17 height 17
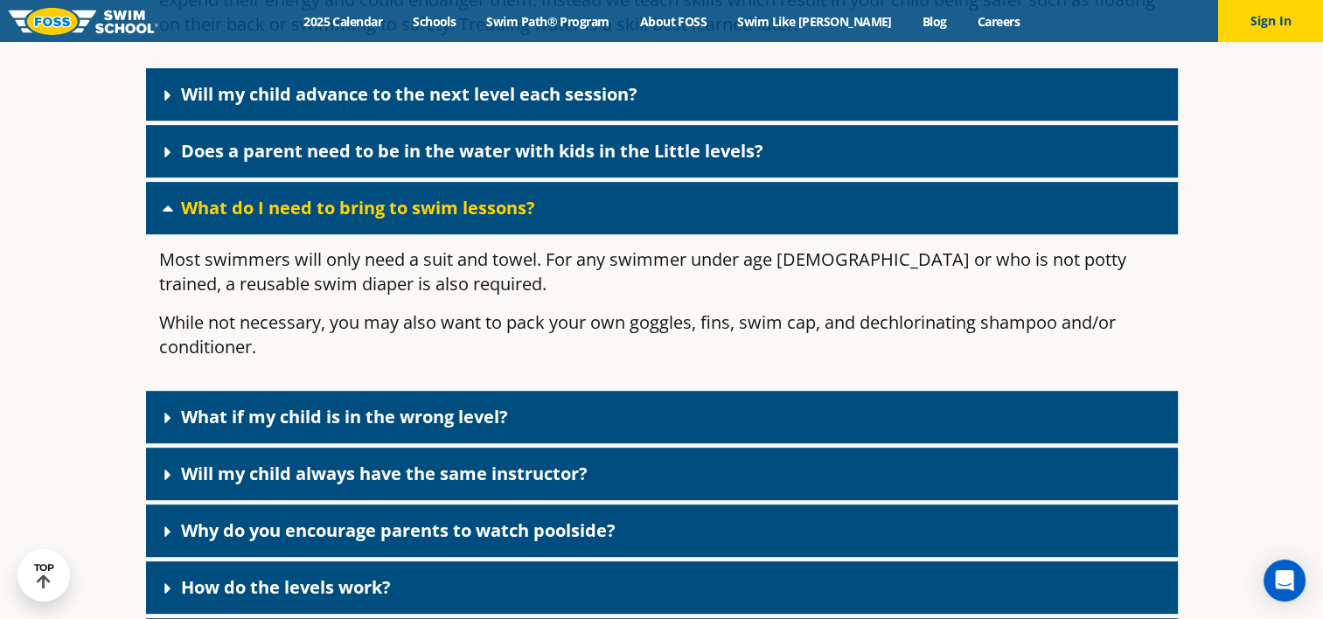
click at [167, 580] on icon at bounding box center [167, 588] width 17 height 17
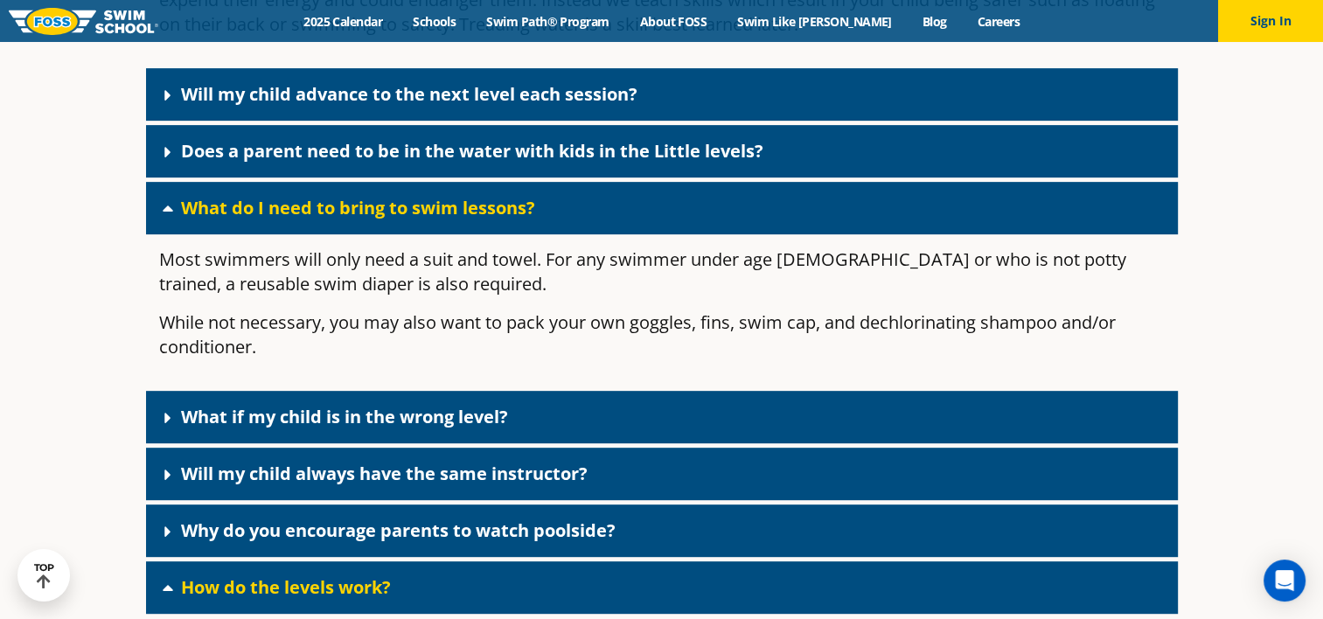
click at [164, 470] on icon at bounding box center [167, 475] width 6 height 10
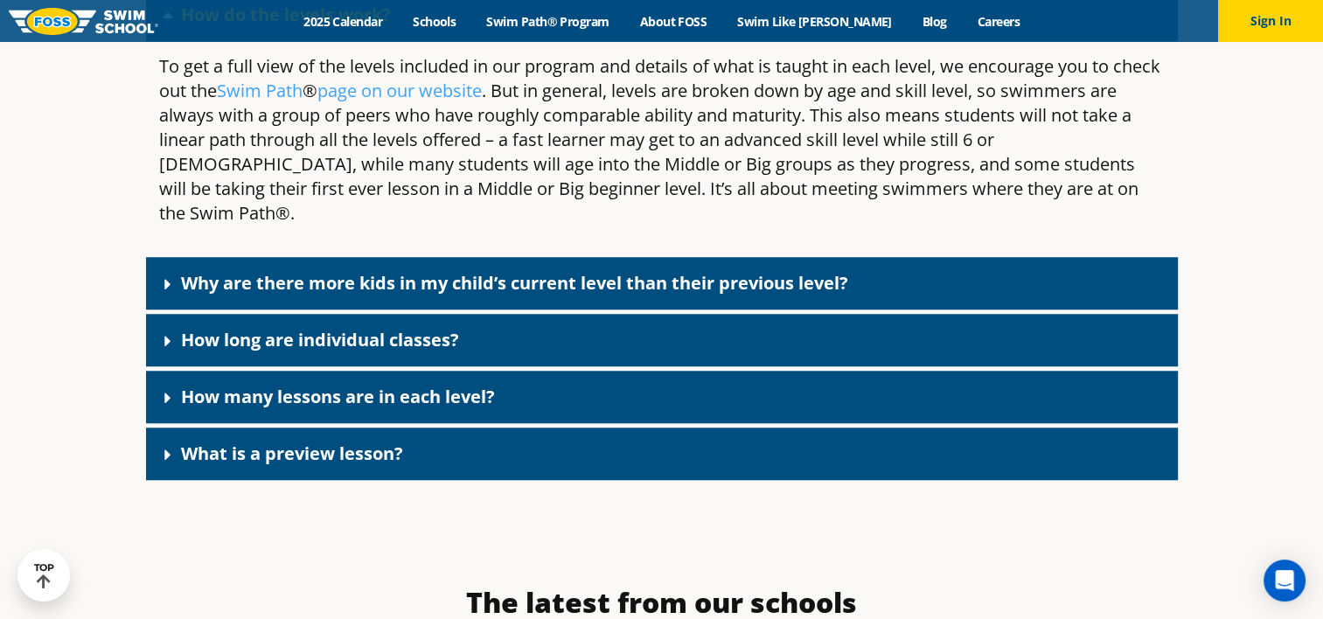
scroll to position [8028, 0]
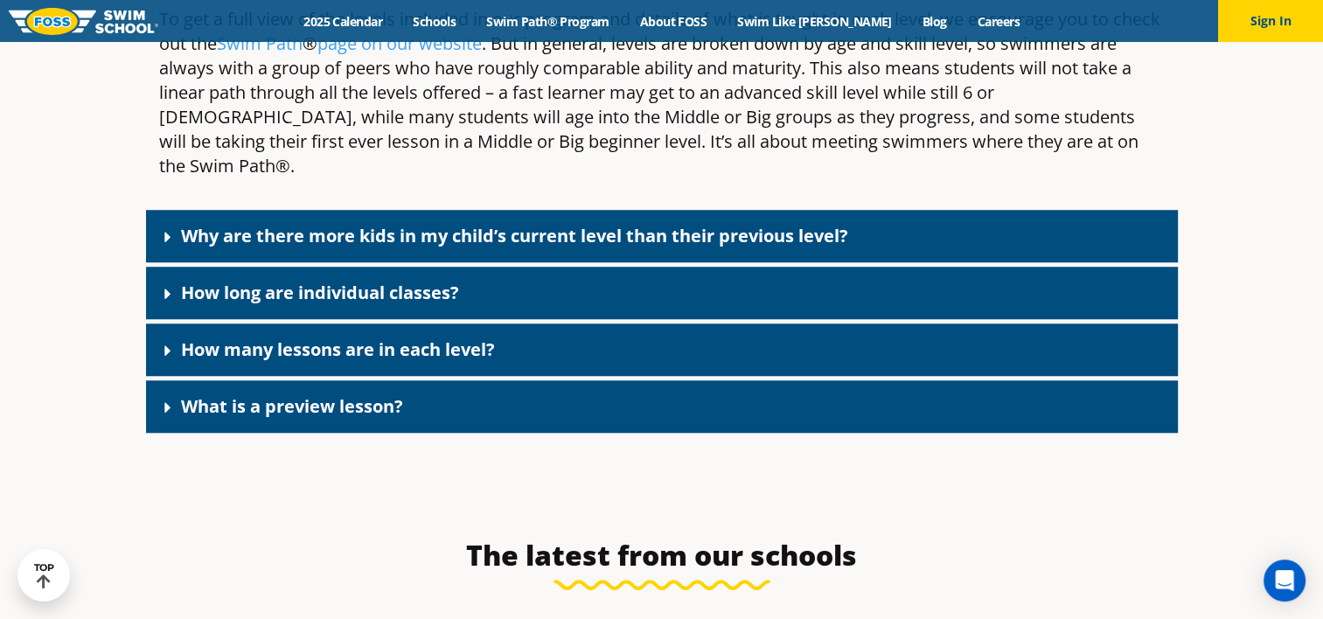
click at [168, 289] on icon at bounding box center [167, 294] width 6 height 10
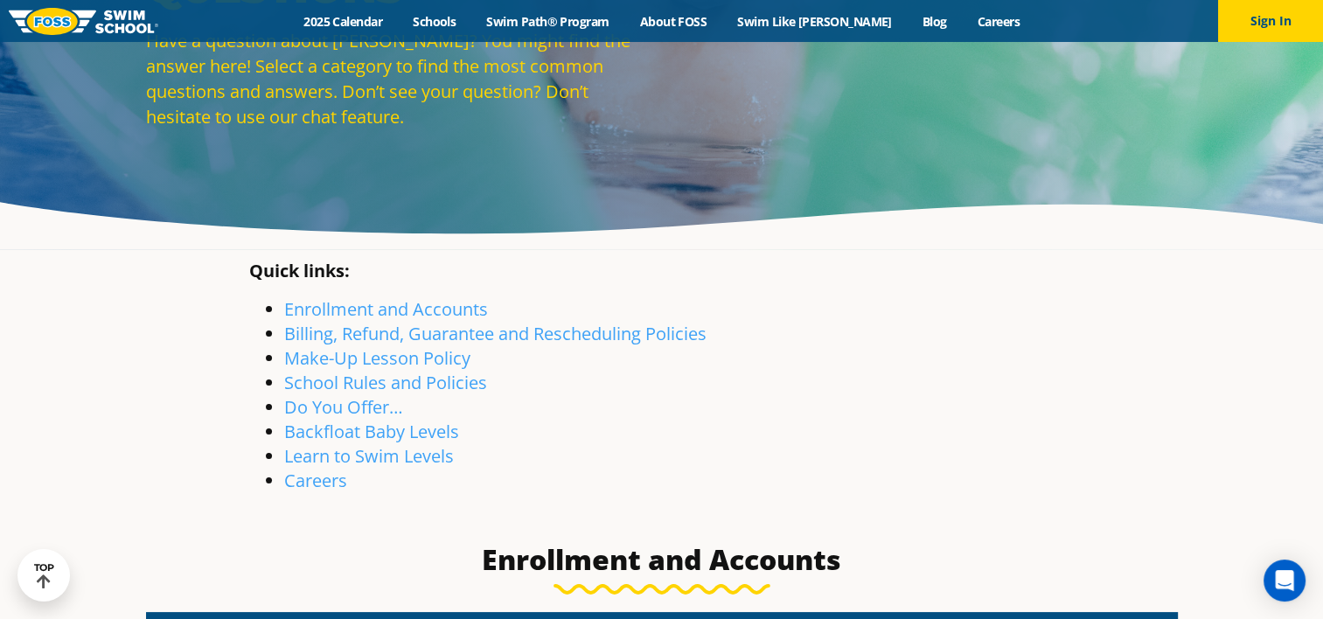
scroll to position [0, 0]
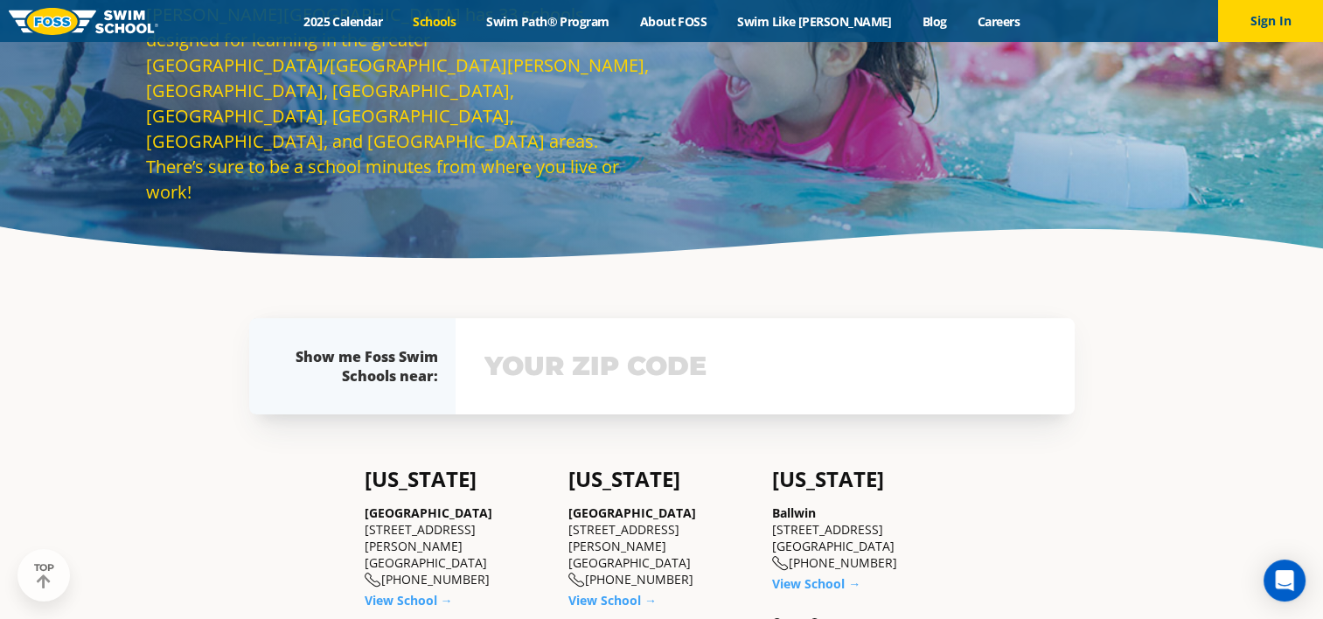
scroll to position [185, 0]
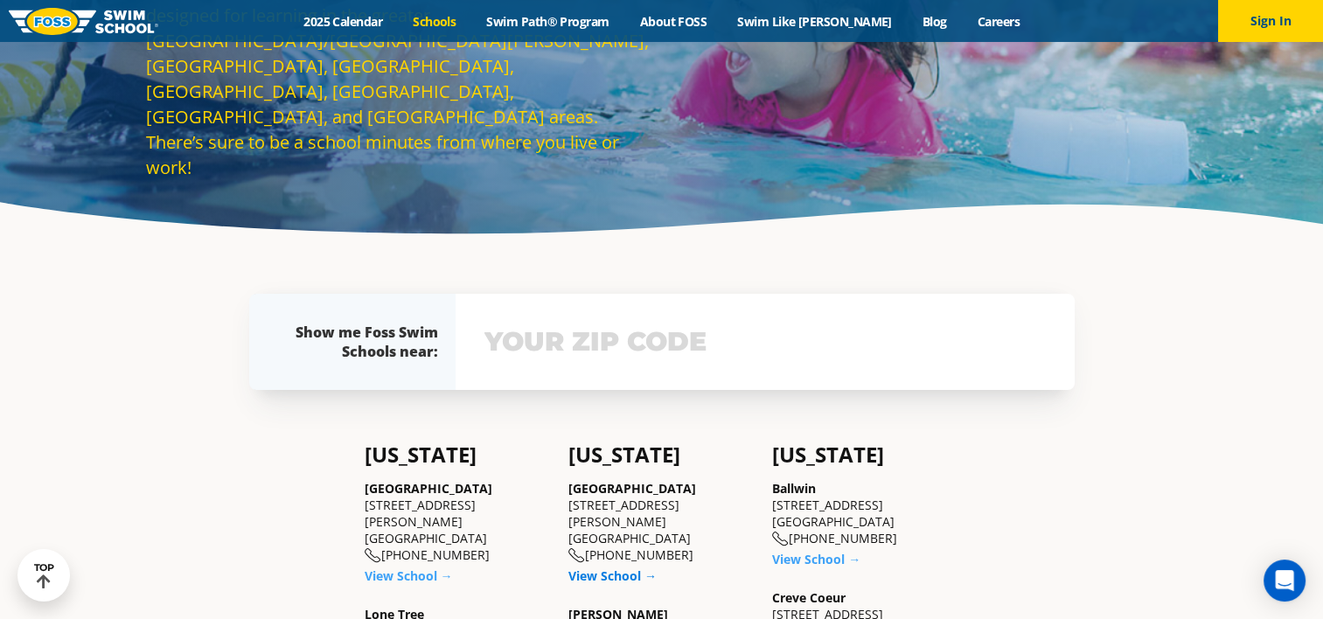
click at [625, 568] on link "View School →" at bounding box center [612, 576] width 88 height 17
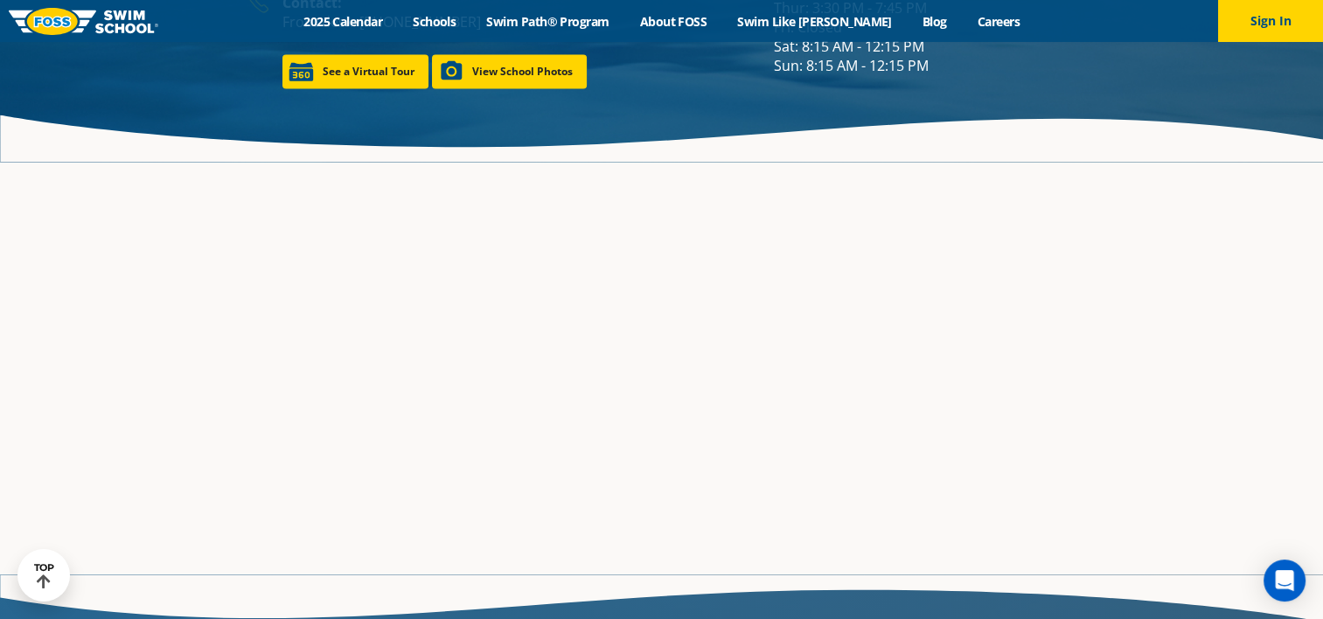
scroll to position [2718, 0]
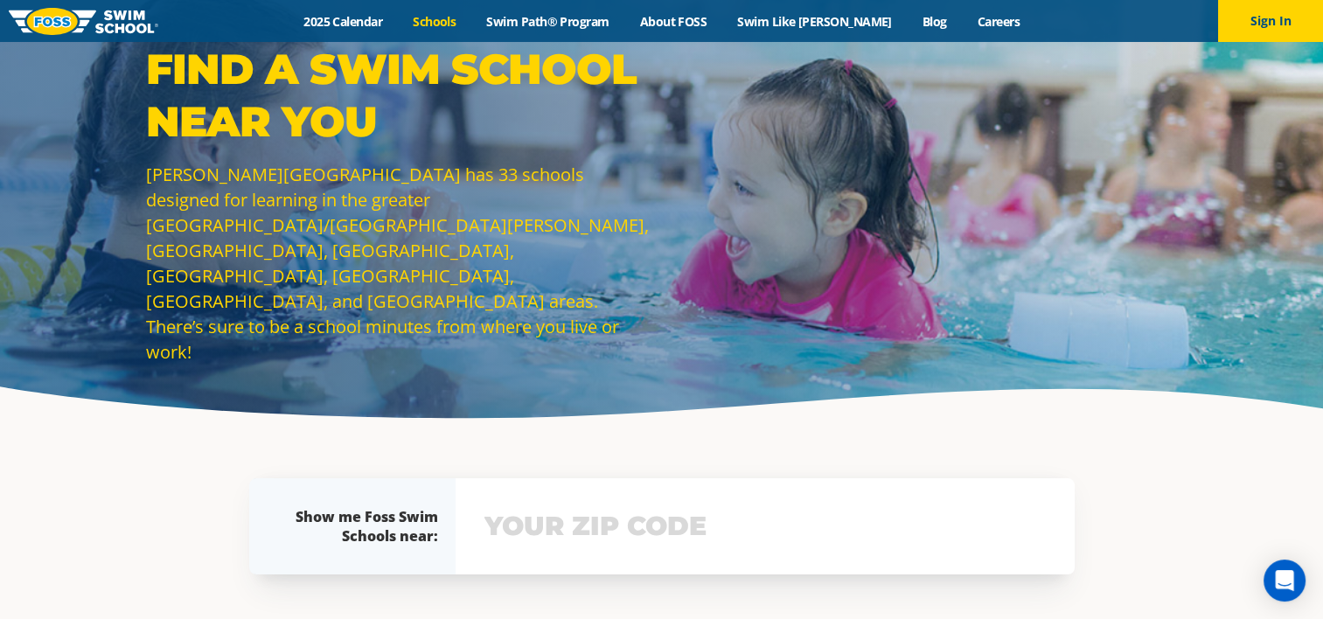
click at [562, 528] on input "text" at bounding box center [765, 526] width 570 height 51
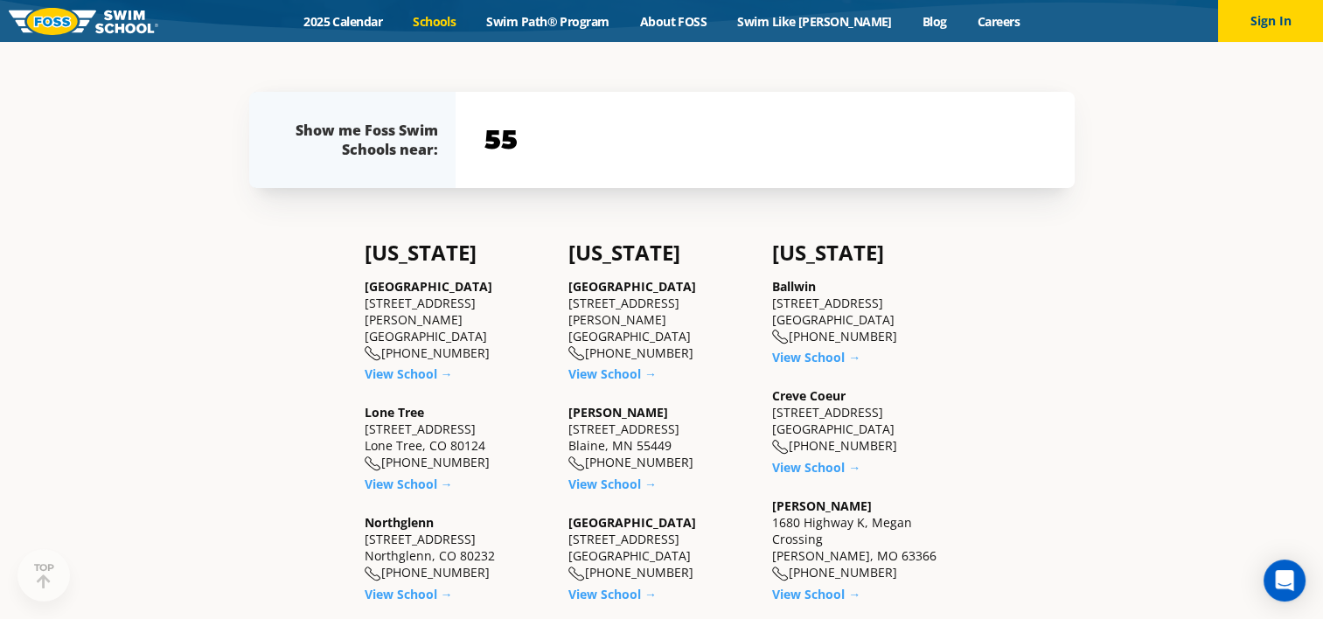
scroll to position [390, 0]
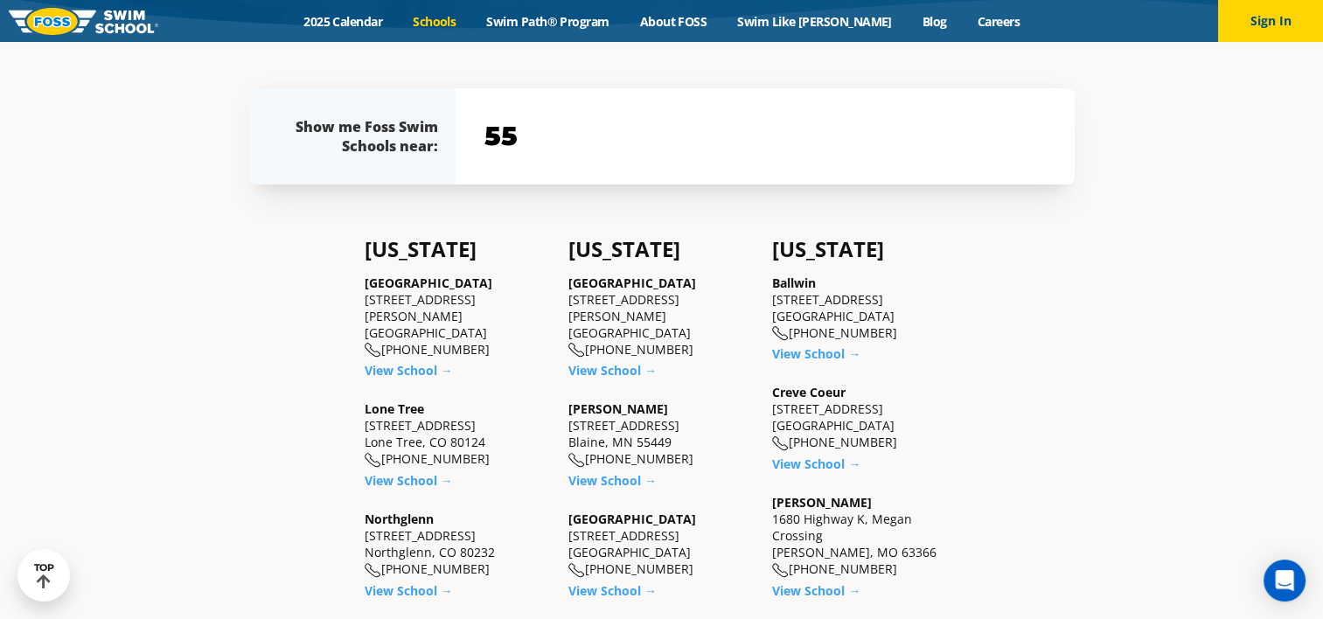
type input "5"
click at [595, 362] on link "View School →" at bounding box center [612, 370] width 88 height 17
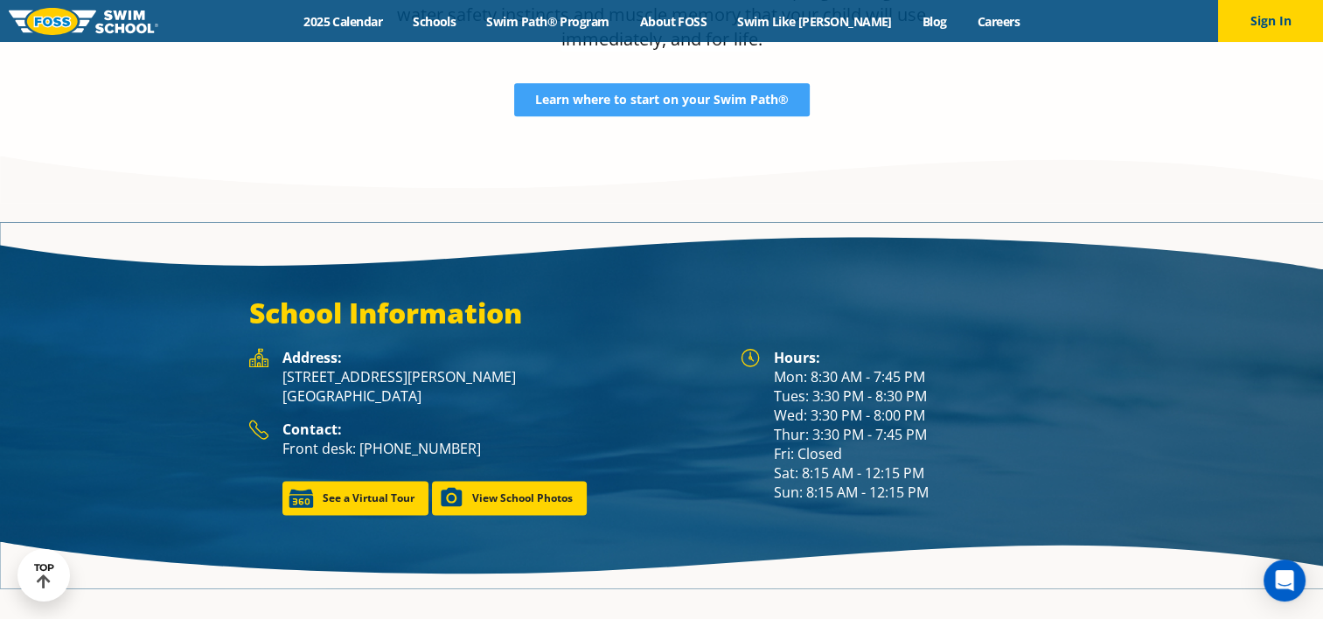
scroll to position [2395, 0]
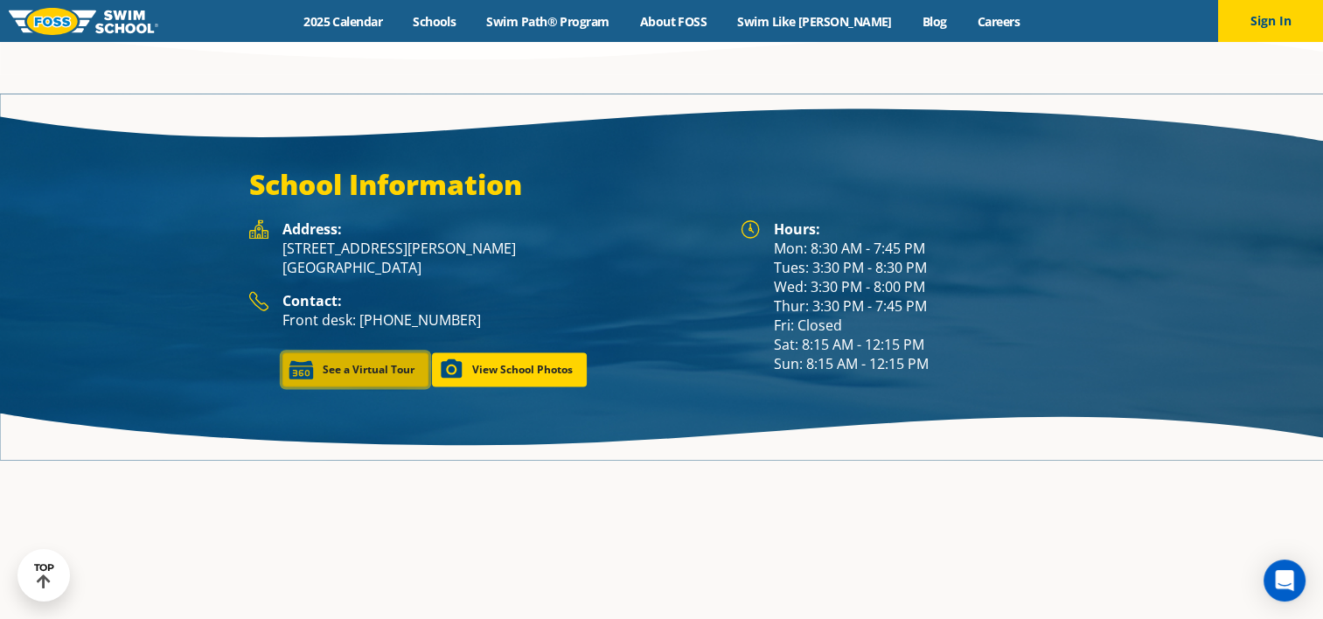
click at [360, 352] on link "See a Virtual Tour" at bounding box center [355, 369] width 146 height 34
